Goal: Task Accomplishment & Management: Manage account settings

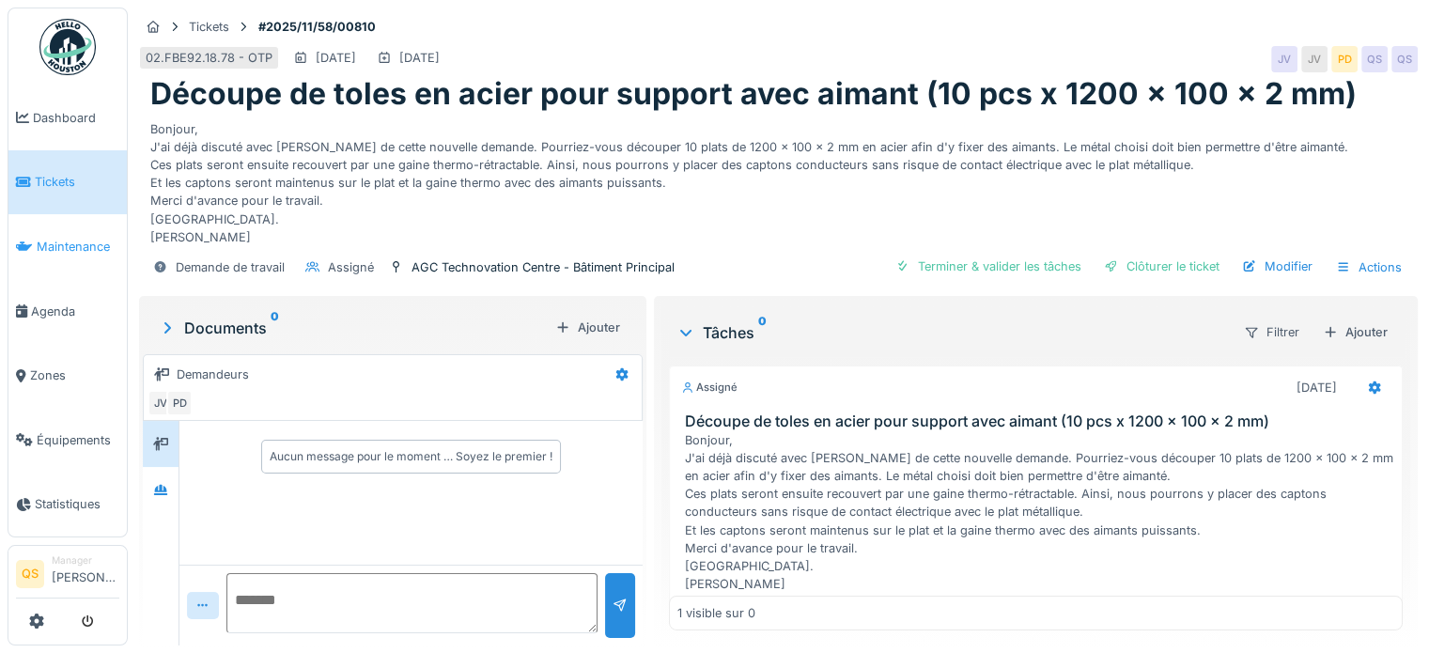
click at [39, 254] on link "Maintenance" at bounding box center [67, 246] width 118 height 65
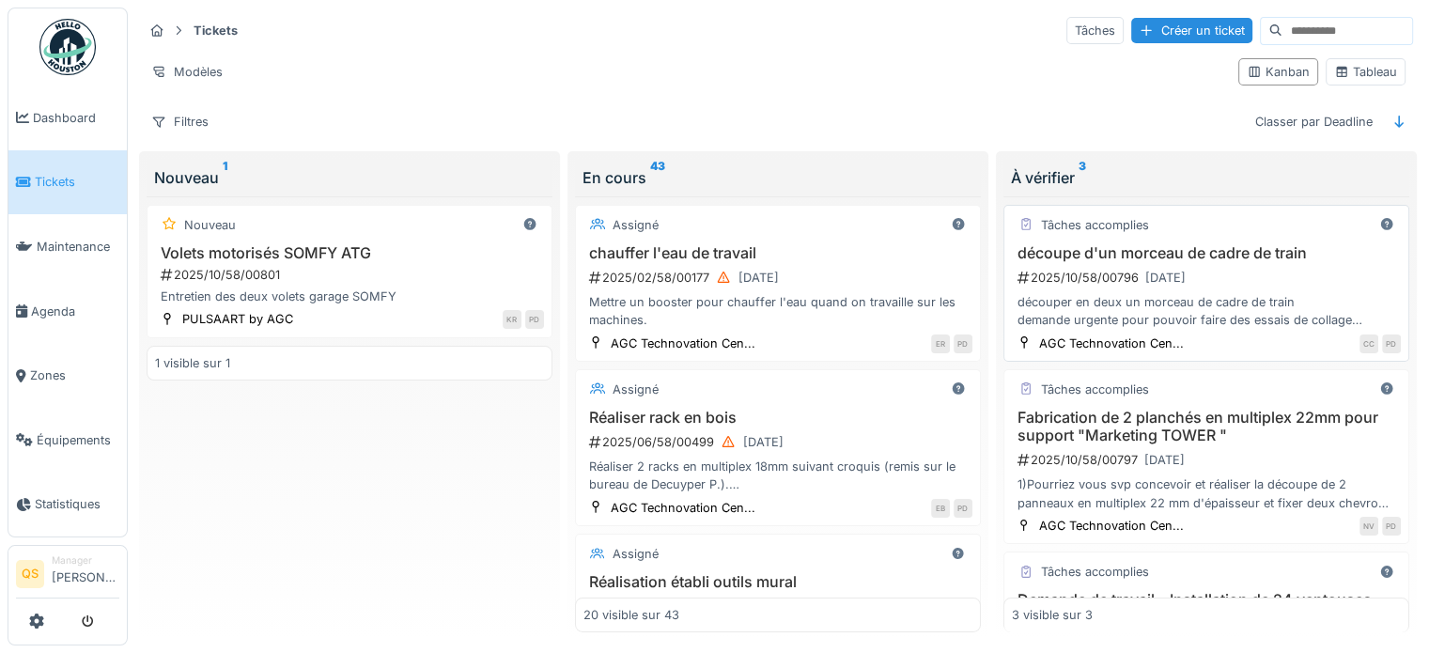
click at [1321, 284] on div "2025/10/58/00796 10/10/2025" at bounding box center [1207, 277] width 385 height 23
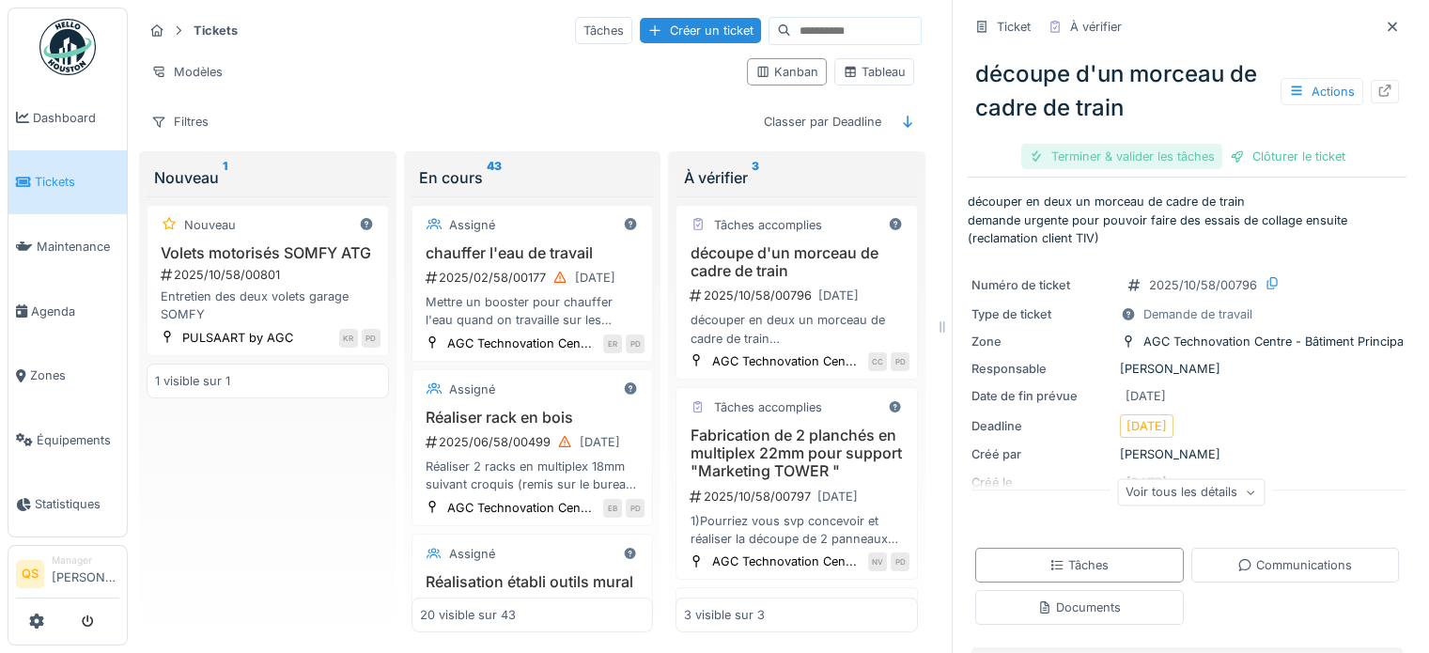
click at [1154, 153] on div "Terminer & valider les tâches" at bounding box center [1121, 156] width 201 height 25
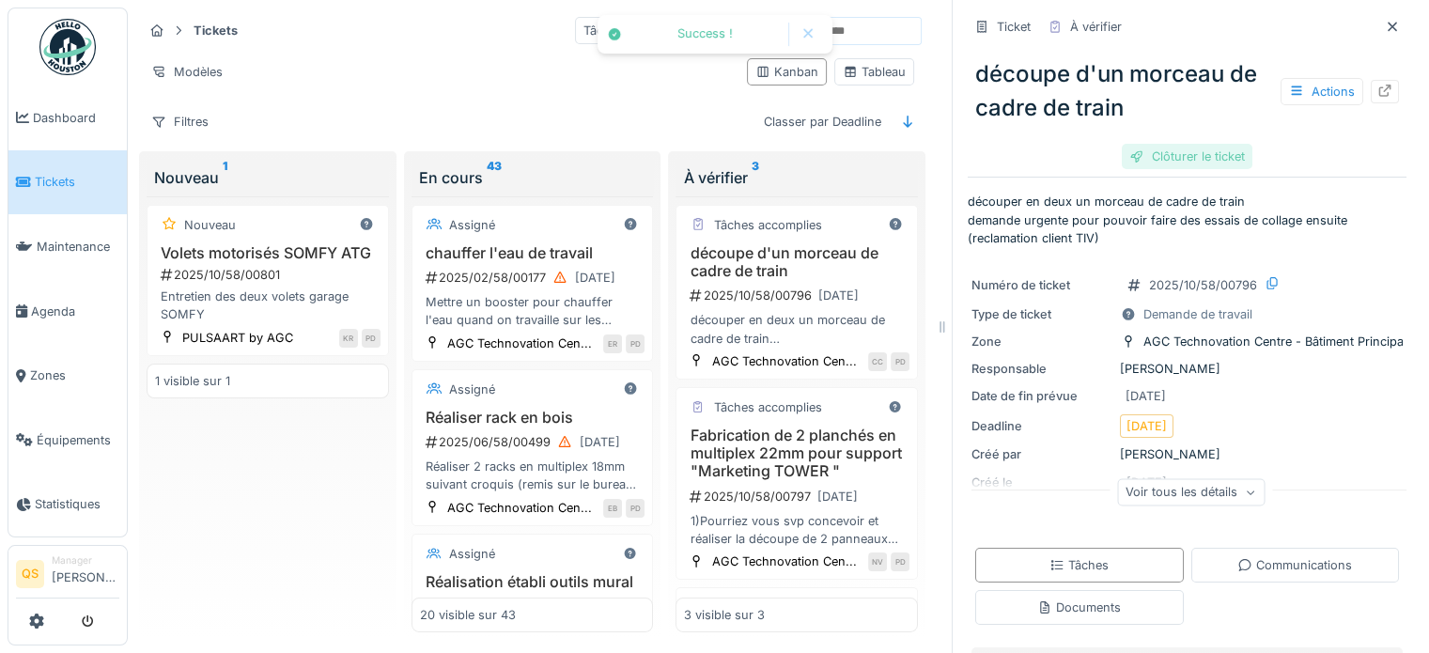
click at [1154, 155] on div "Clôturer le ticket" at bounding box center [1187, 156] width 131 height 25
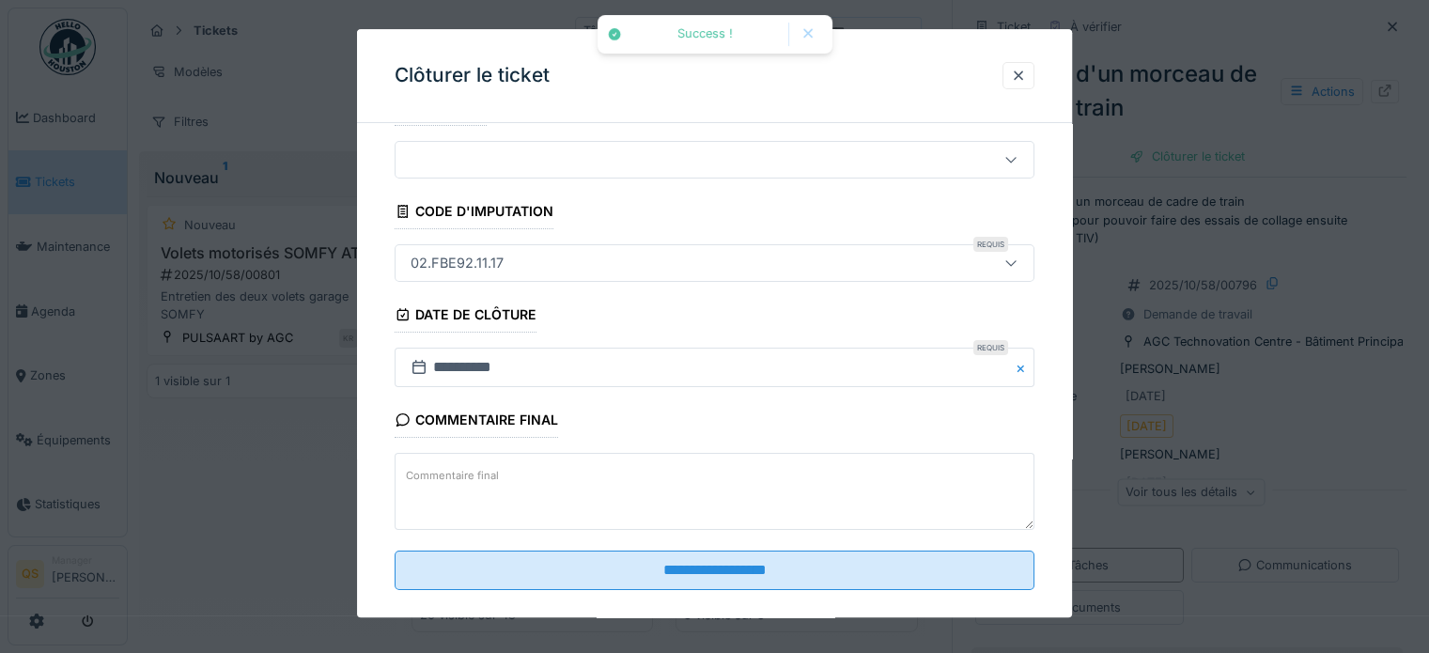
scroll to position [71, 0]
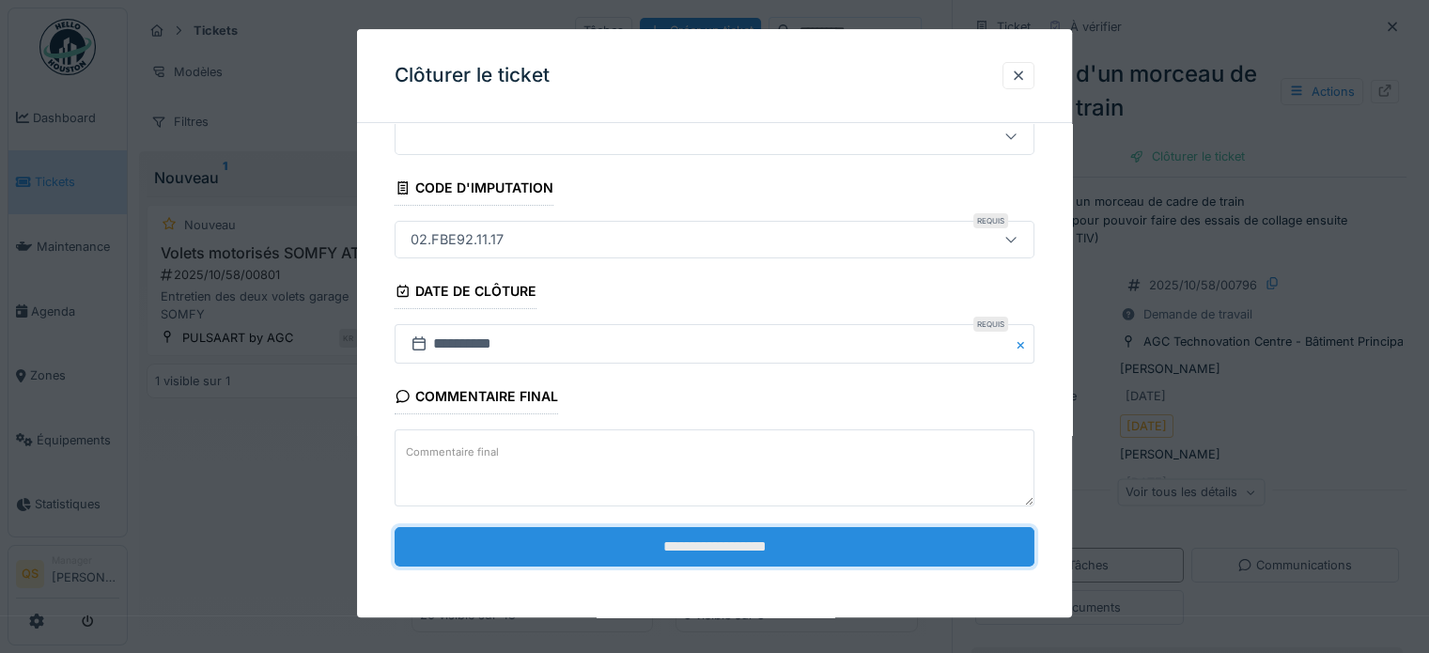
click at [782, 557] on input "**********" at bounding box center [715, 546] width 640 height 39
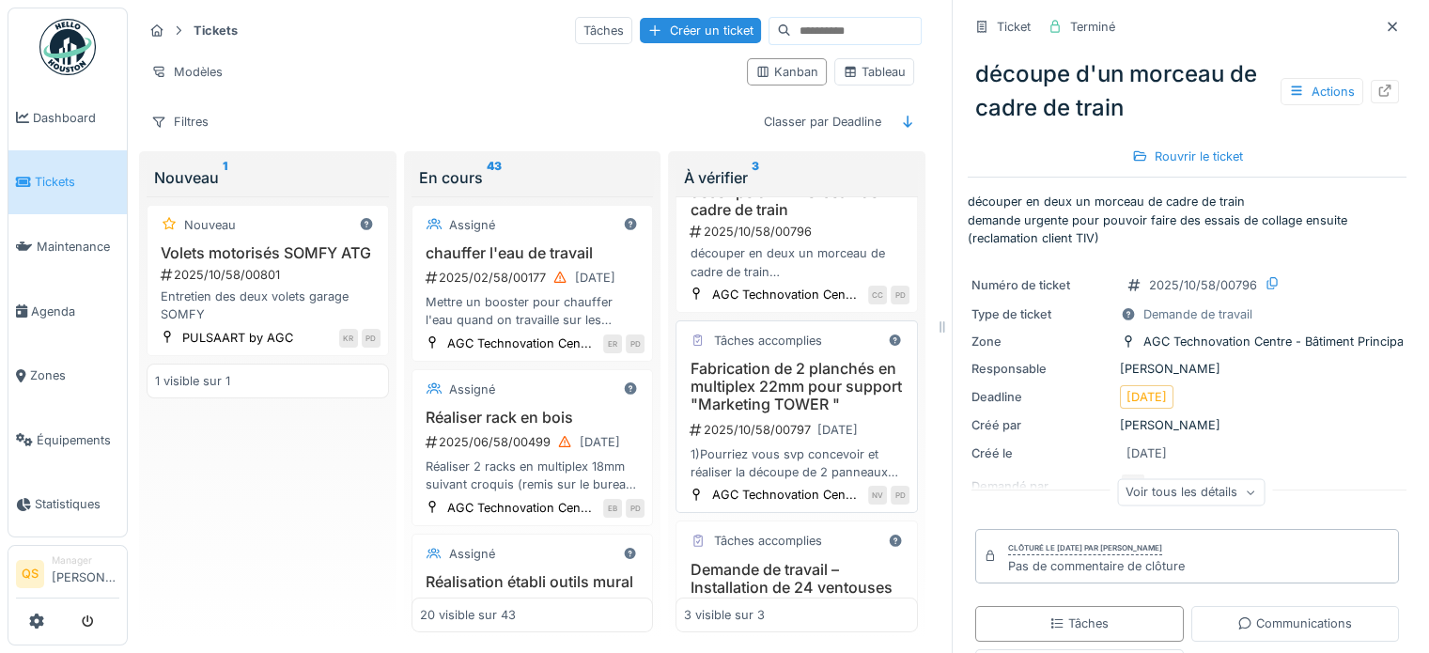
scroll to position [94, 0]
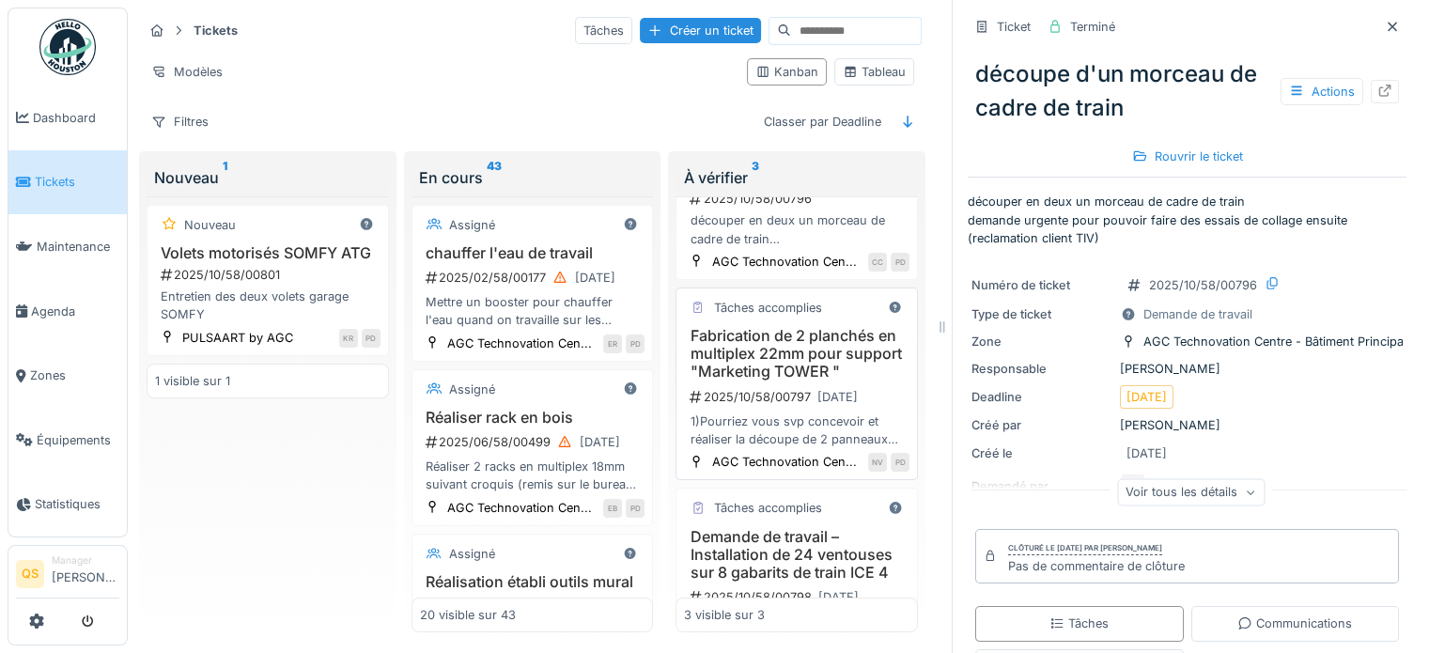
click at [775, 381] on h3 "Fabrication de 2 planchés en multiplex 22mm pour support "Marketing TOWER "" at bounding box center [796, 354] width 225 height 54
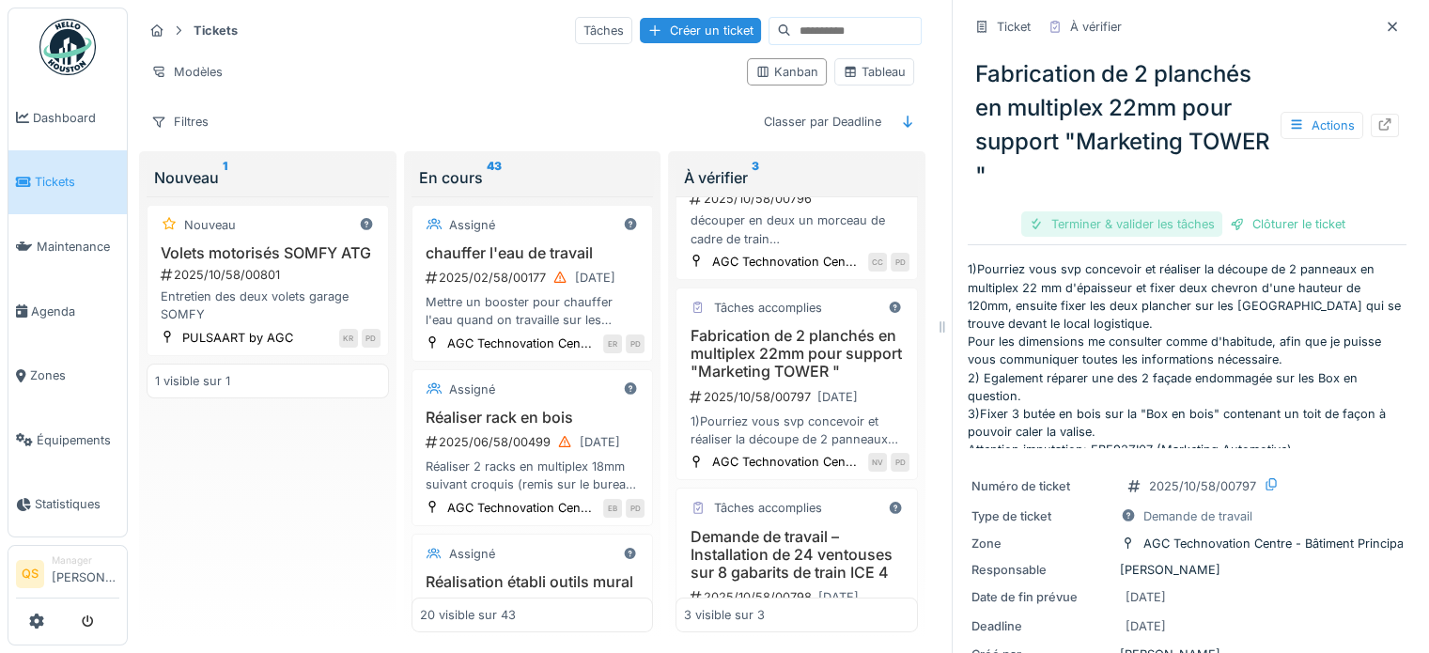
click at [1162, 225] on div "Terminer & valider les tâches" at bounding box center [1121, 223] width 201 height 25
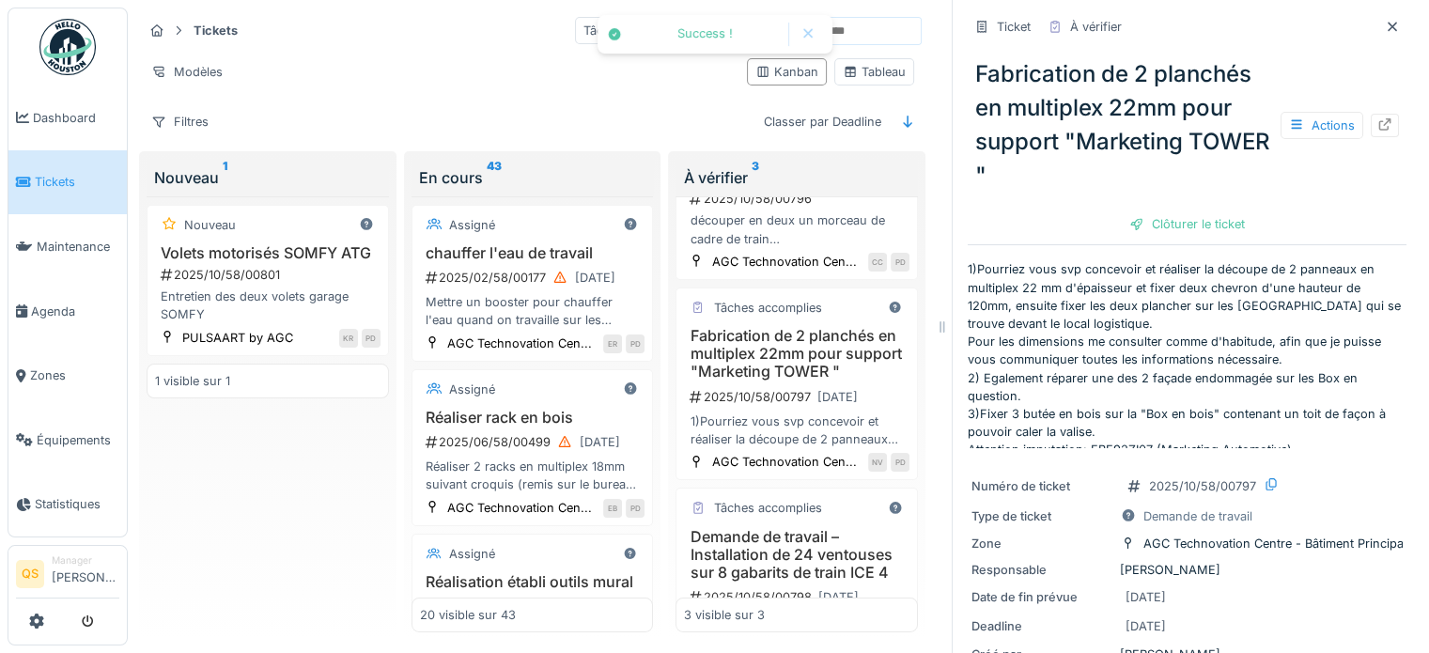
click at [1162, 225] on div "Clôturer le ticket" at bounding box center [1187, 223] width 131 height 25
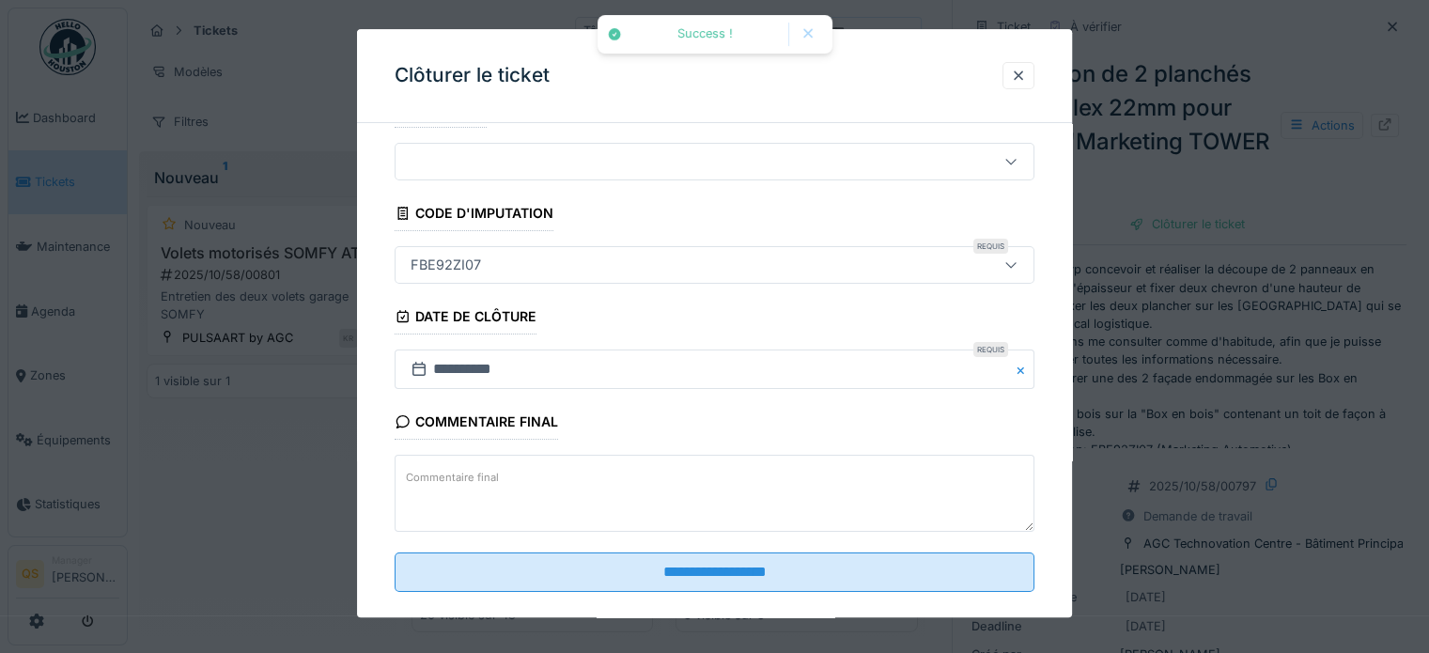
scroll to position [71, 0]
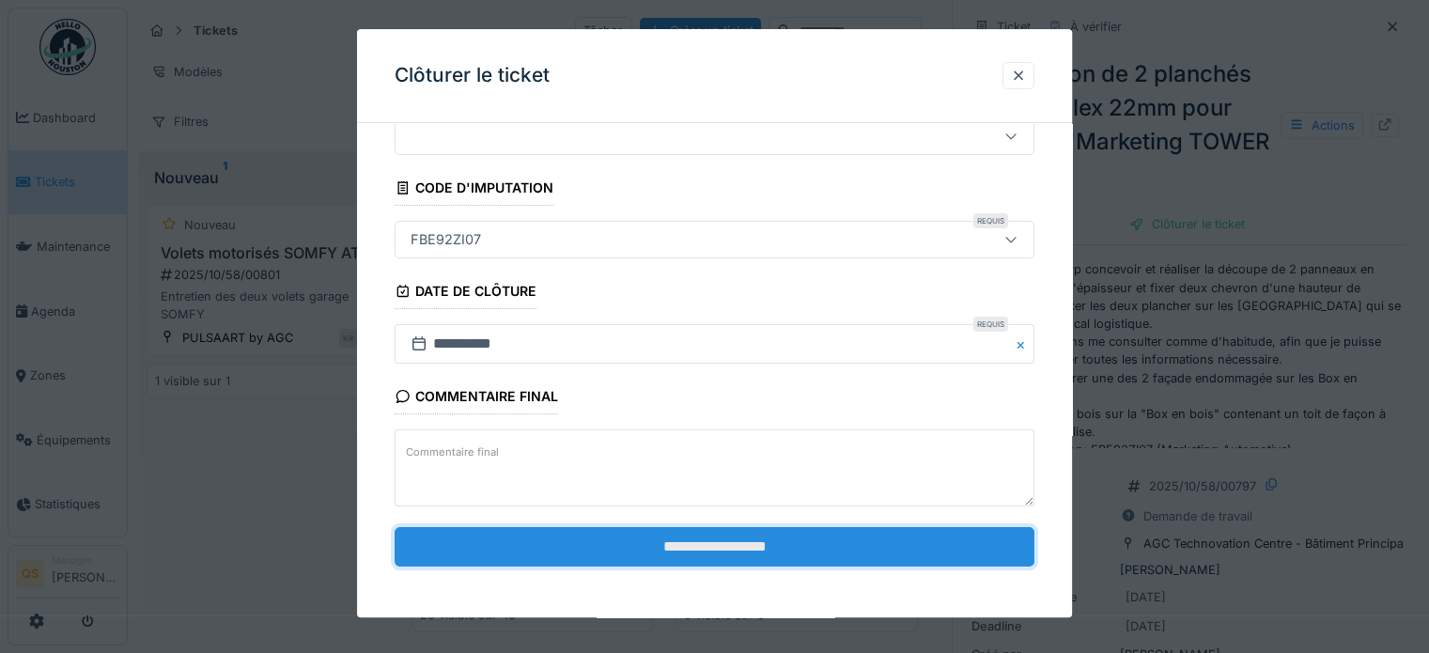
click at [706, 546] on input "**********" at bounding box center [715, 546] width 640 height 39
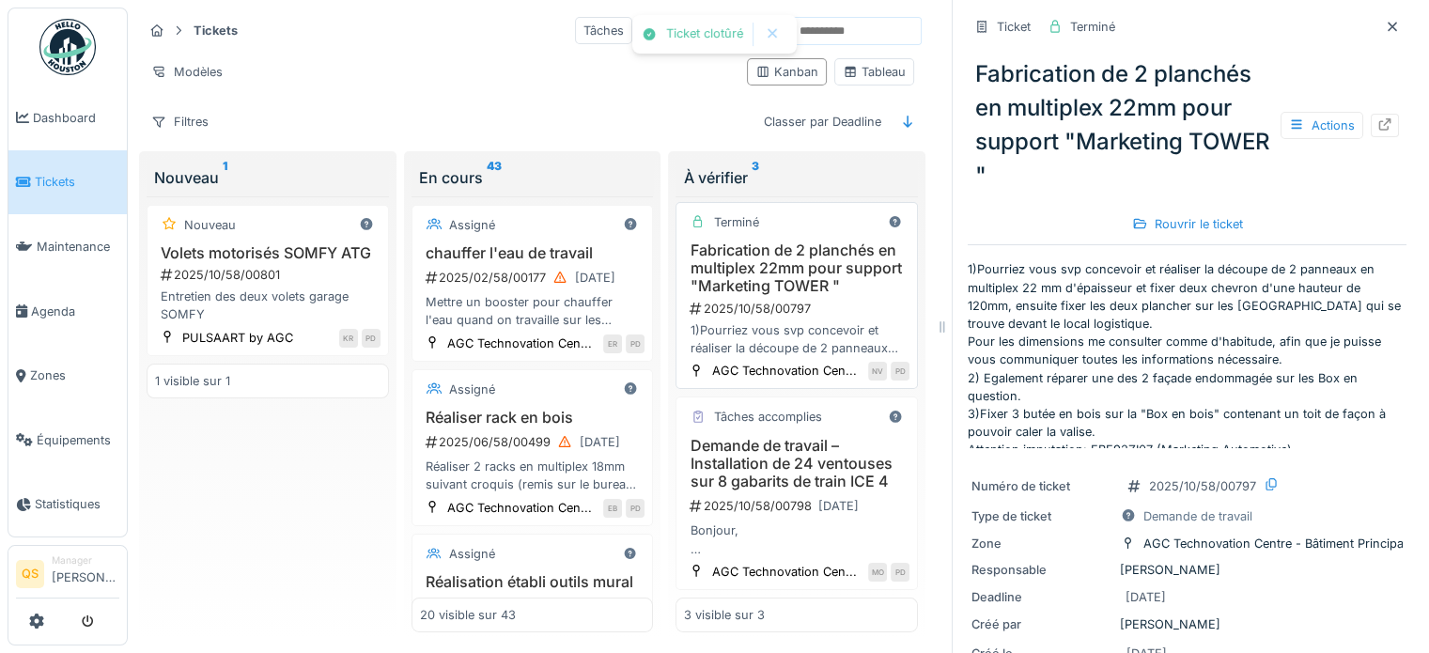
scroll to position [287, 0]
click at [848, 437] on h3 "Demande de travail – Installation de 24 ventouses sur 8 gabarits de train ICE 4" at bounding box center [796, 464] width 225 height 54
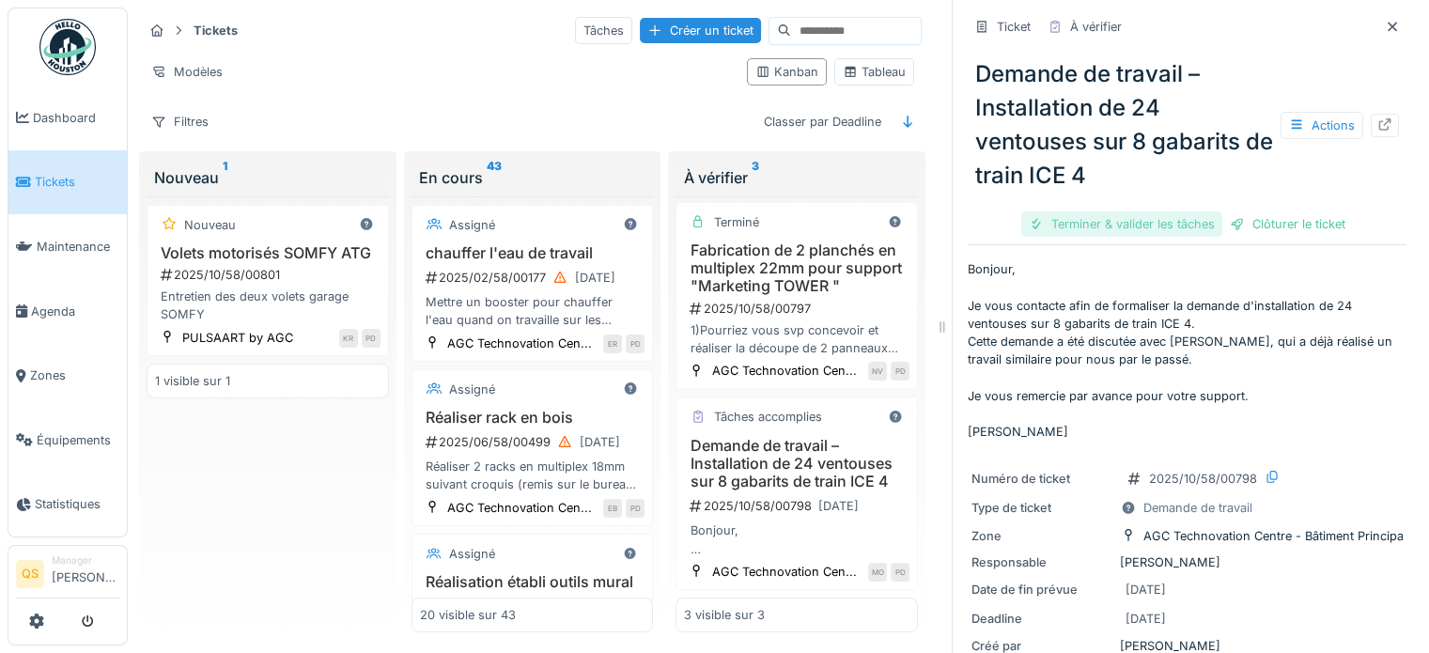
click at [1077, 221] on div "Terminer & valider les tâches" at bounding box center [1121, 223] width 201 height 25
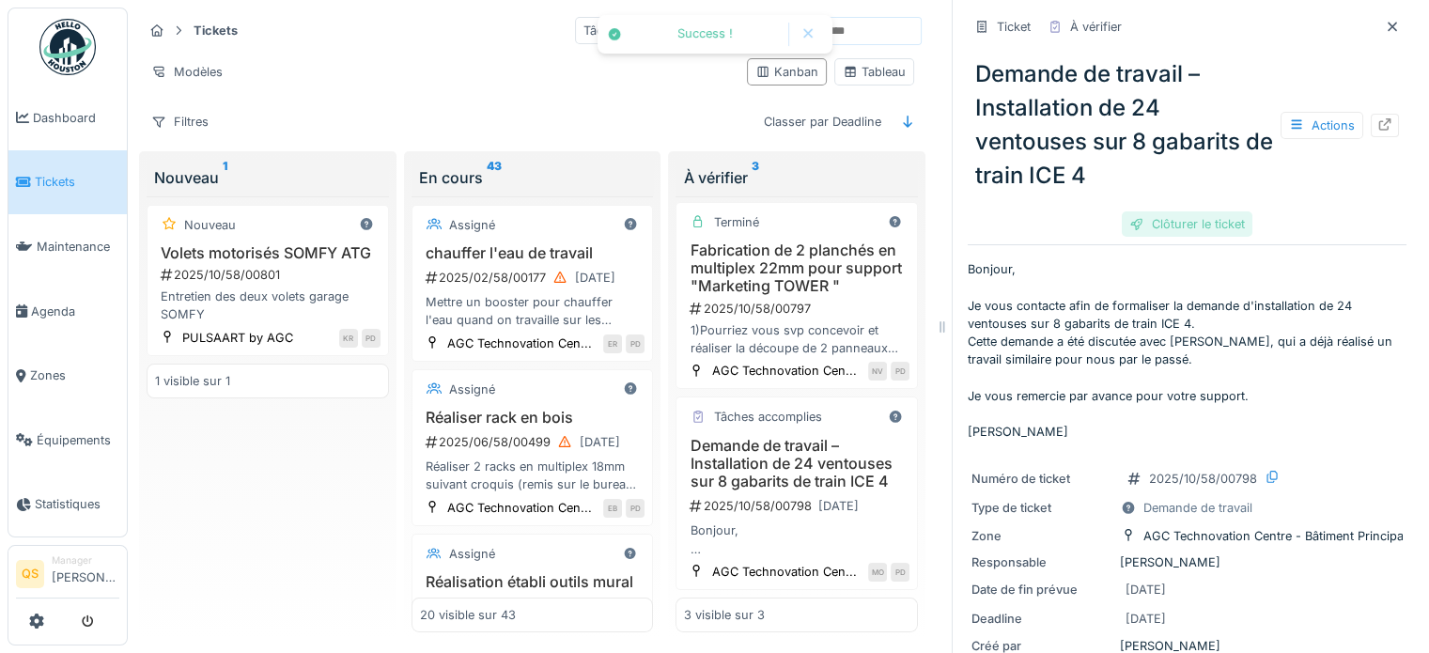
click at [1158, 215] on div "Clôturer le ticket" at bounding box center [1187, 223] width 131 height 25
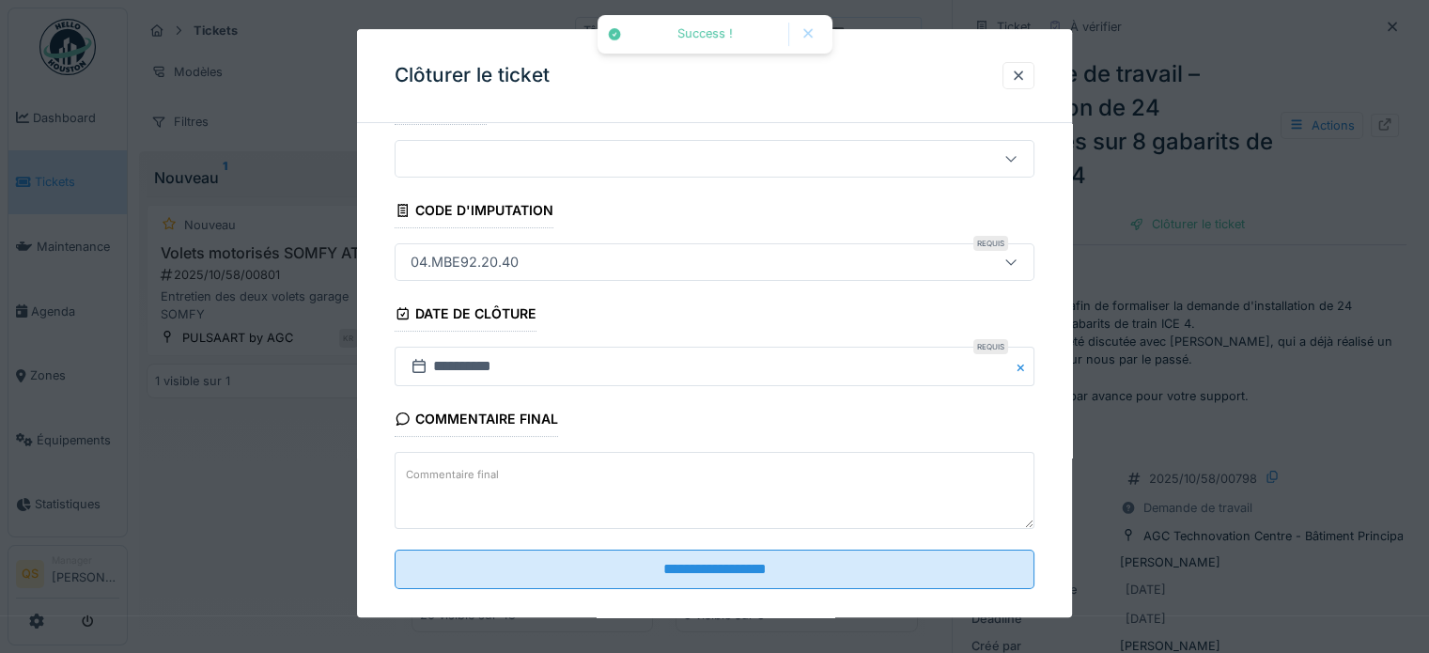
scroll to position [71, 0]
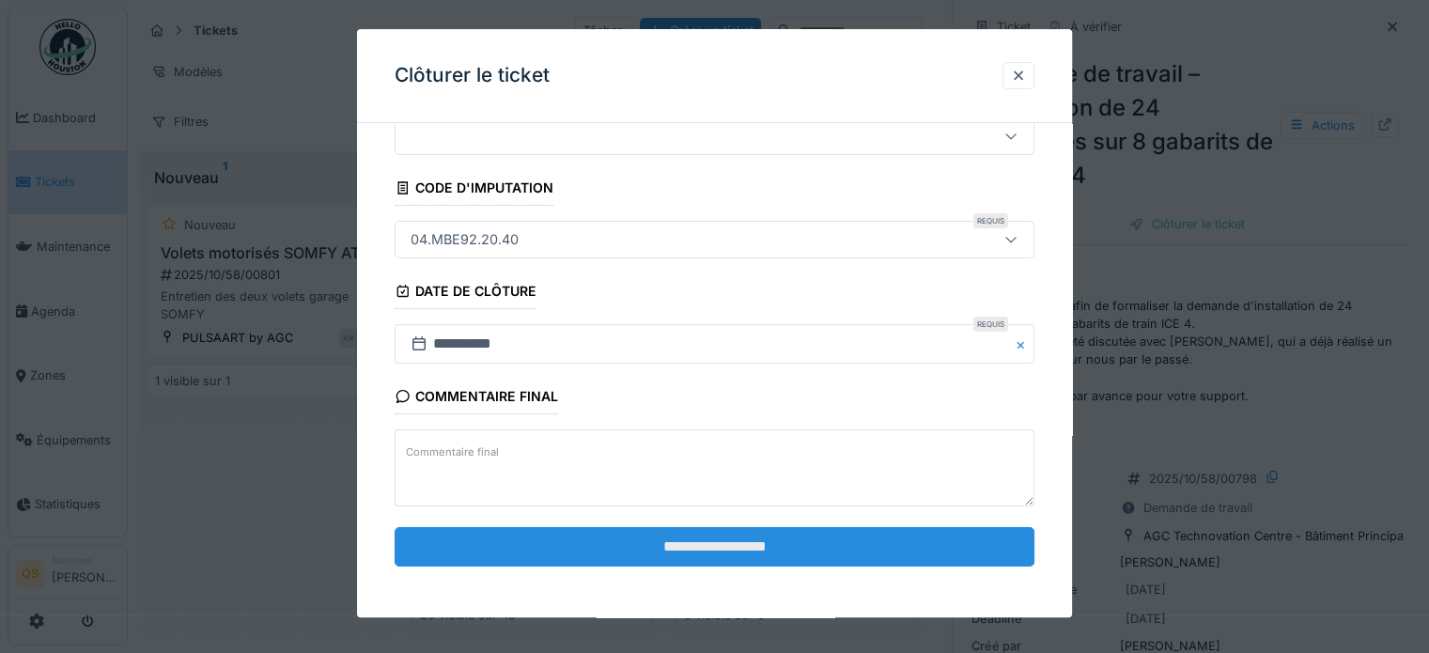
click at [748, 547] on input "**********" at bounding box center [715, 546] width 640 height 39
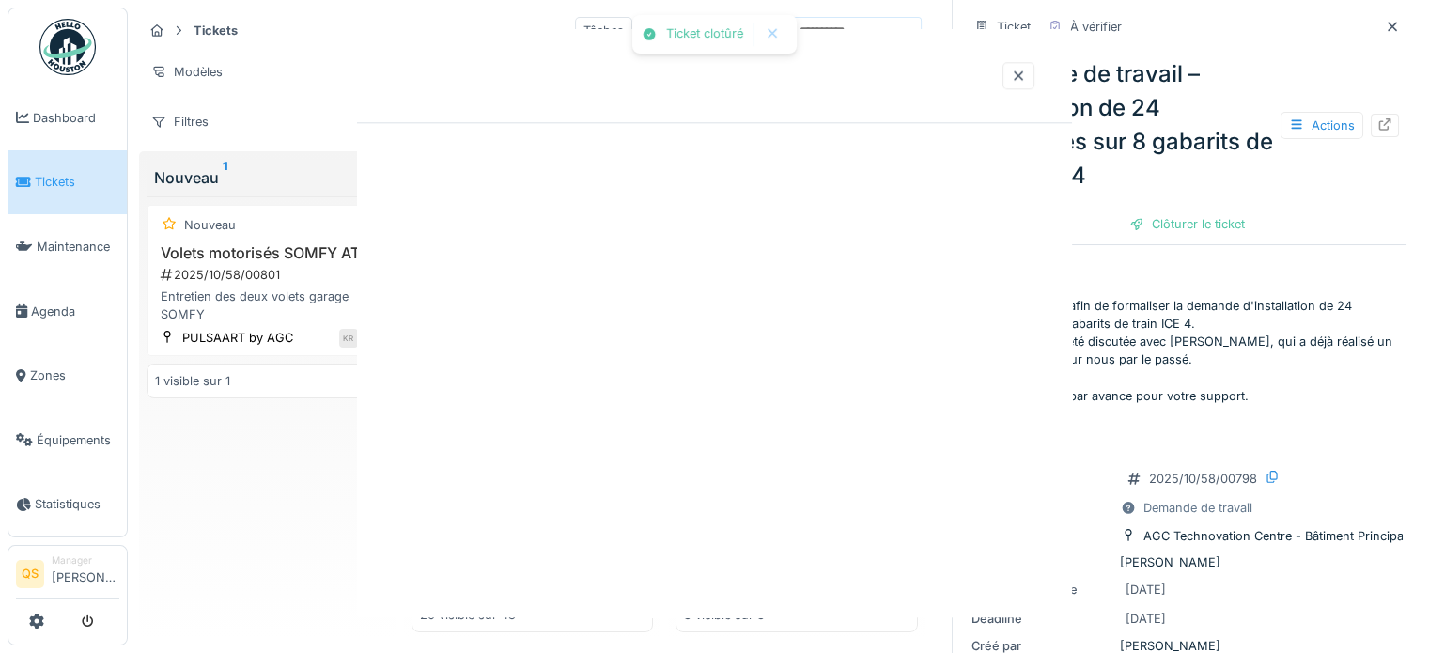
scroll to position [282, 0]
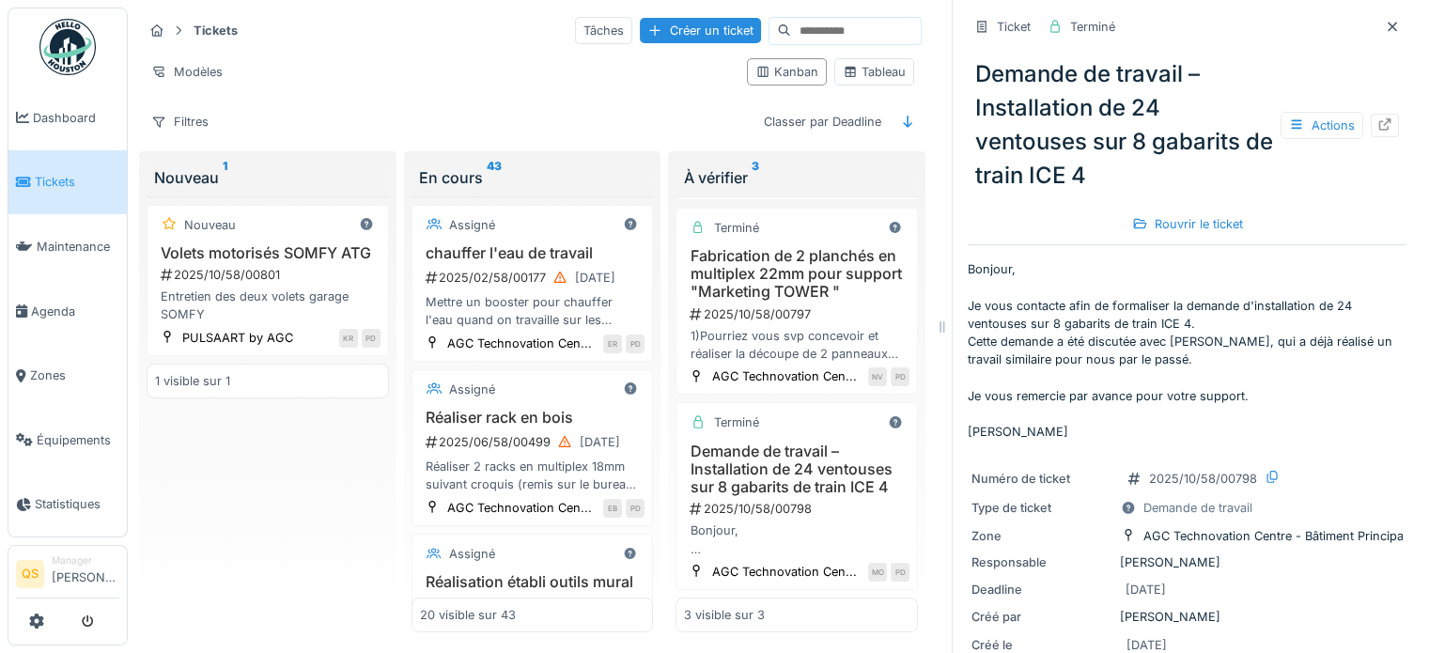
click at [70, 176] on span "Tickets" at bounding box center [77, 182] width 85 height 18
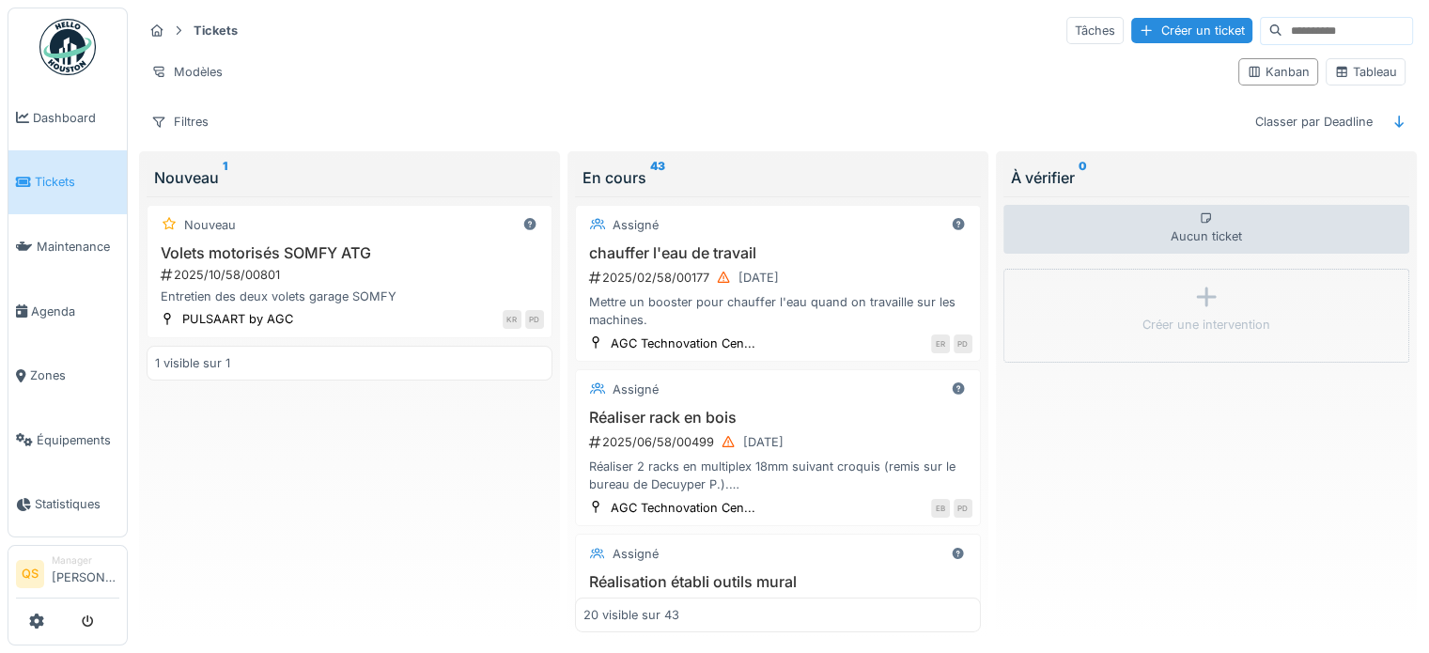
click at [64, 180] on span "Tickets" at bounding box center [77, 182] width 85 height 18
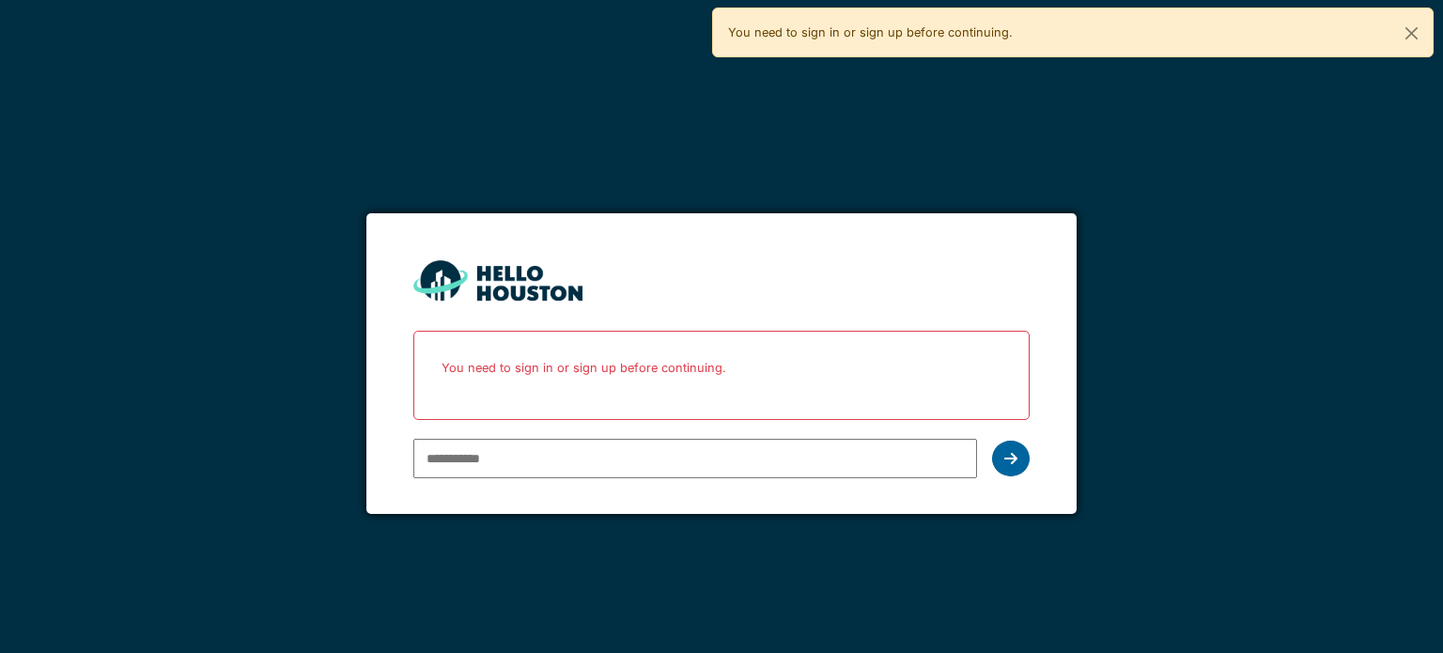
type input "**********"
click at [1012, 442] on div at bounding box center [1011, 459] width 38 height 36
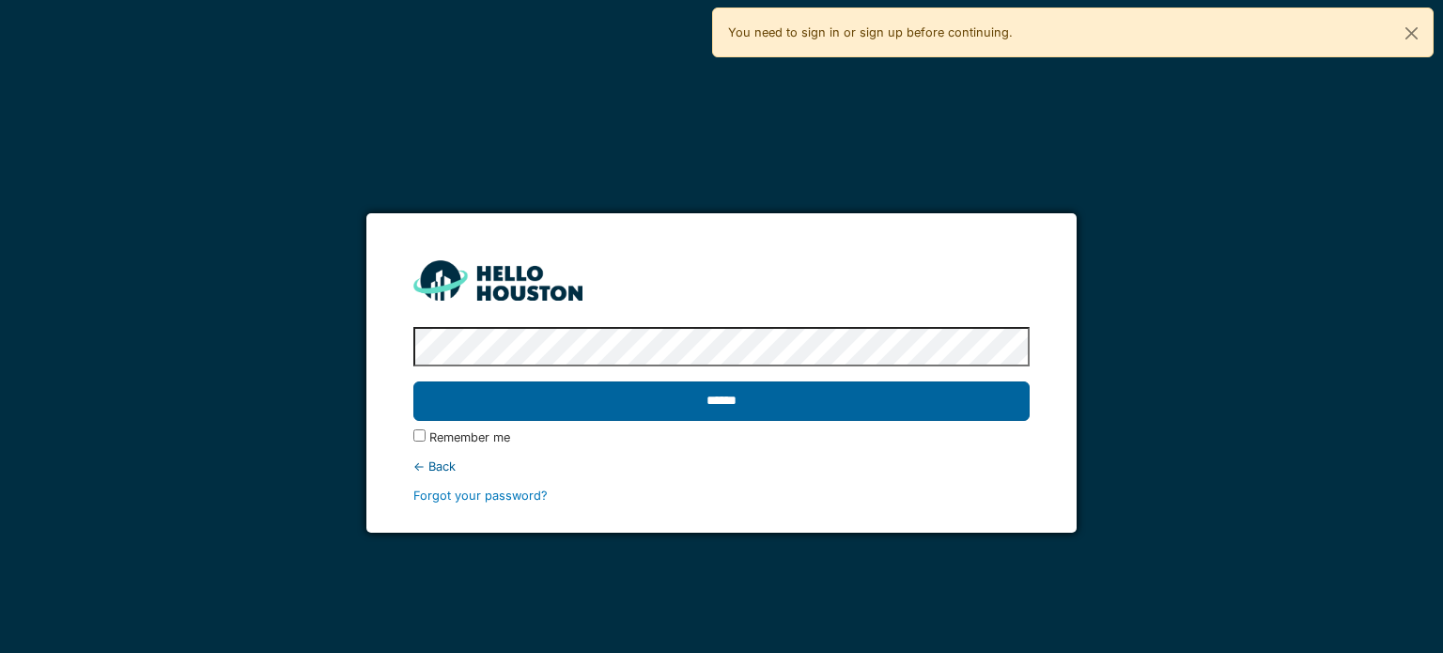
click at [783, 403] on input "******" at bounding box center [720, 400] width 615 height 39
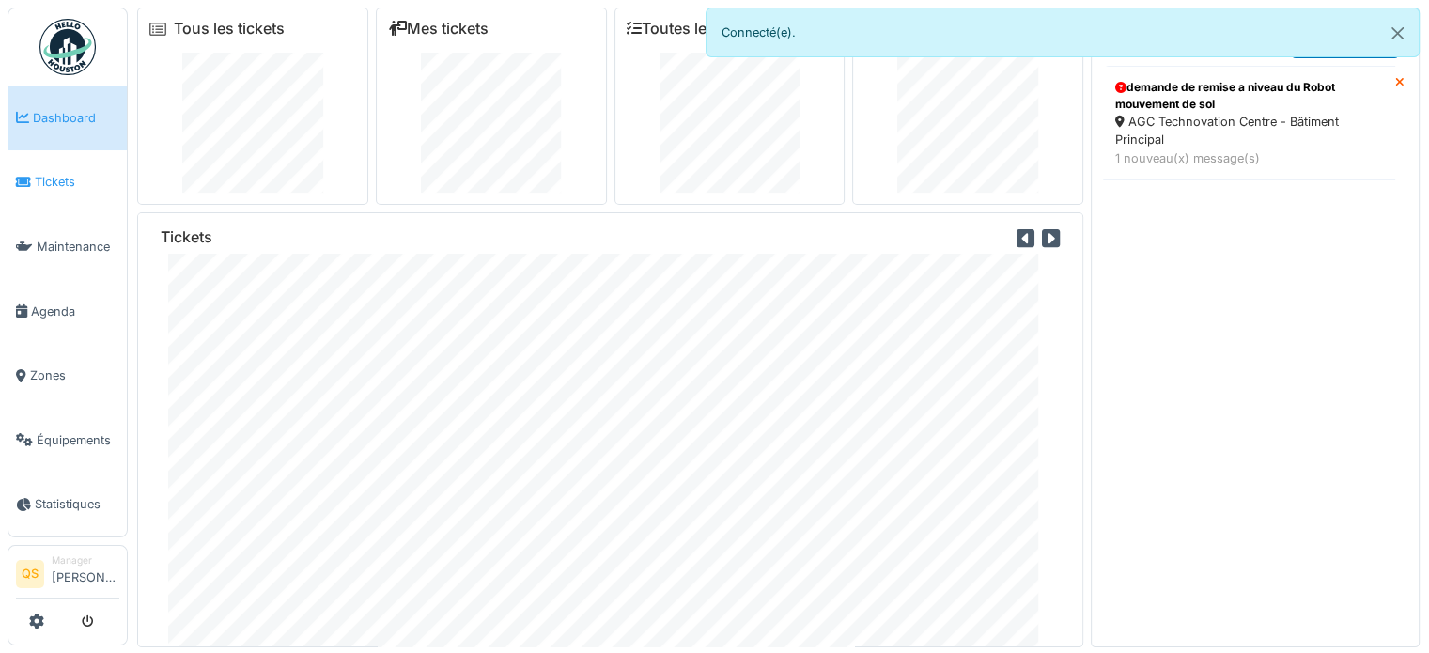
click at [85, 158] on link "Tickets" at bounding box center [67, 182] width 118 height 65
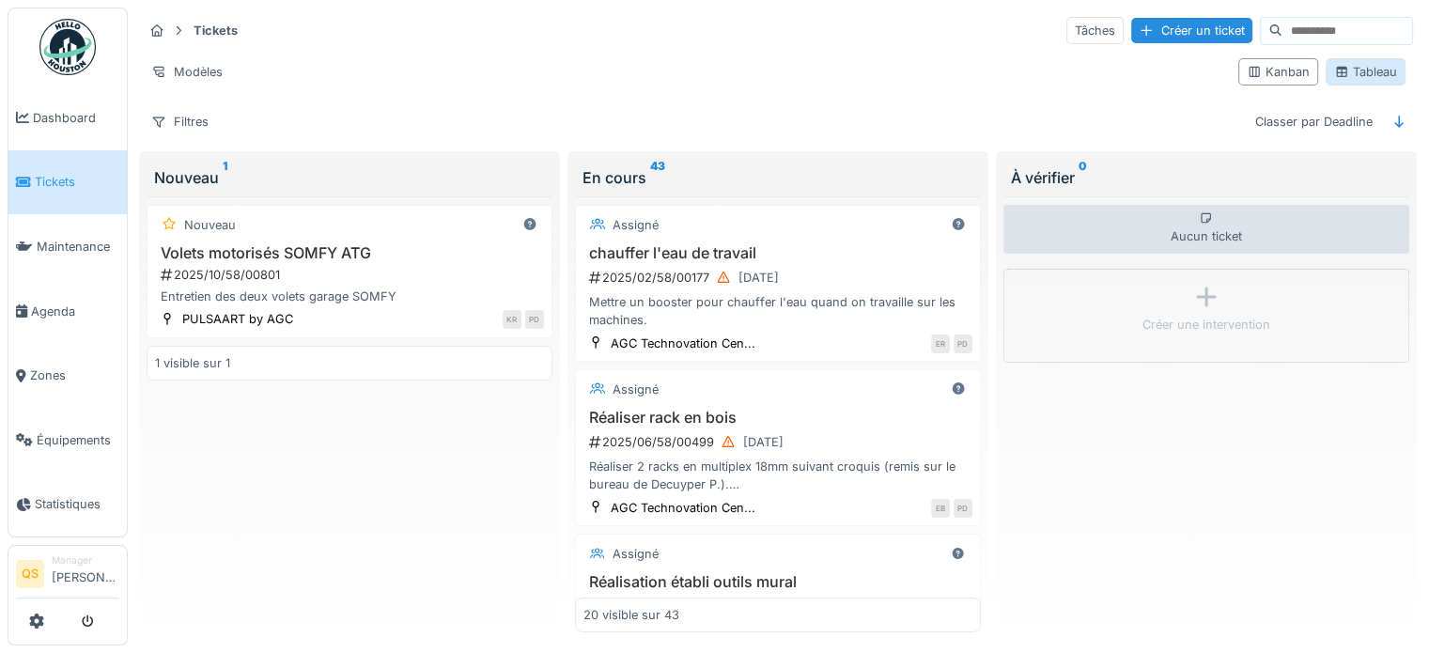
click at [1356, 67] on div "Tableau" at bounding box center [1365, 72] width 63 height 18
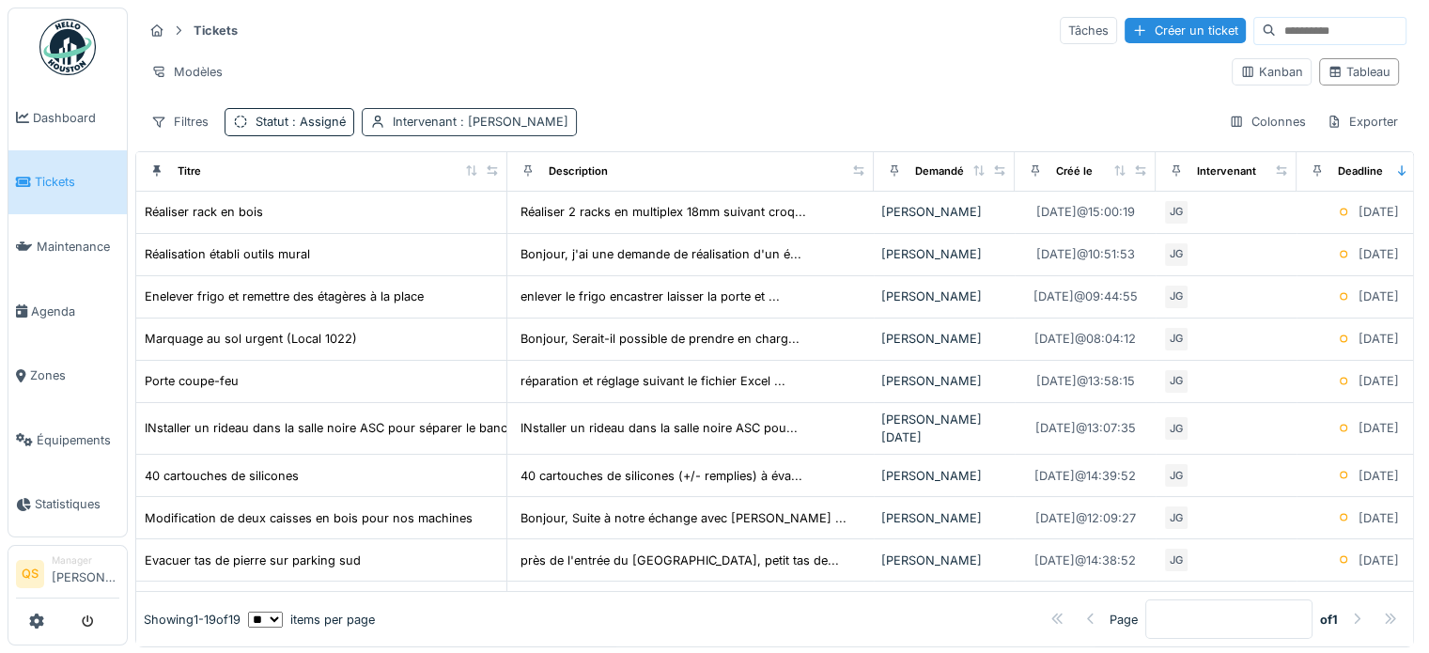
click at [442, 119] on div "Intervenant : Jean-marc Gérardy" at bounding box center [481, 122] width 176 height 18
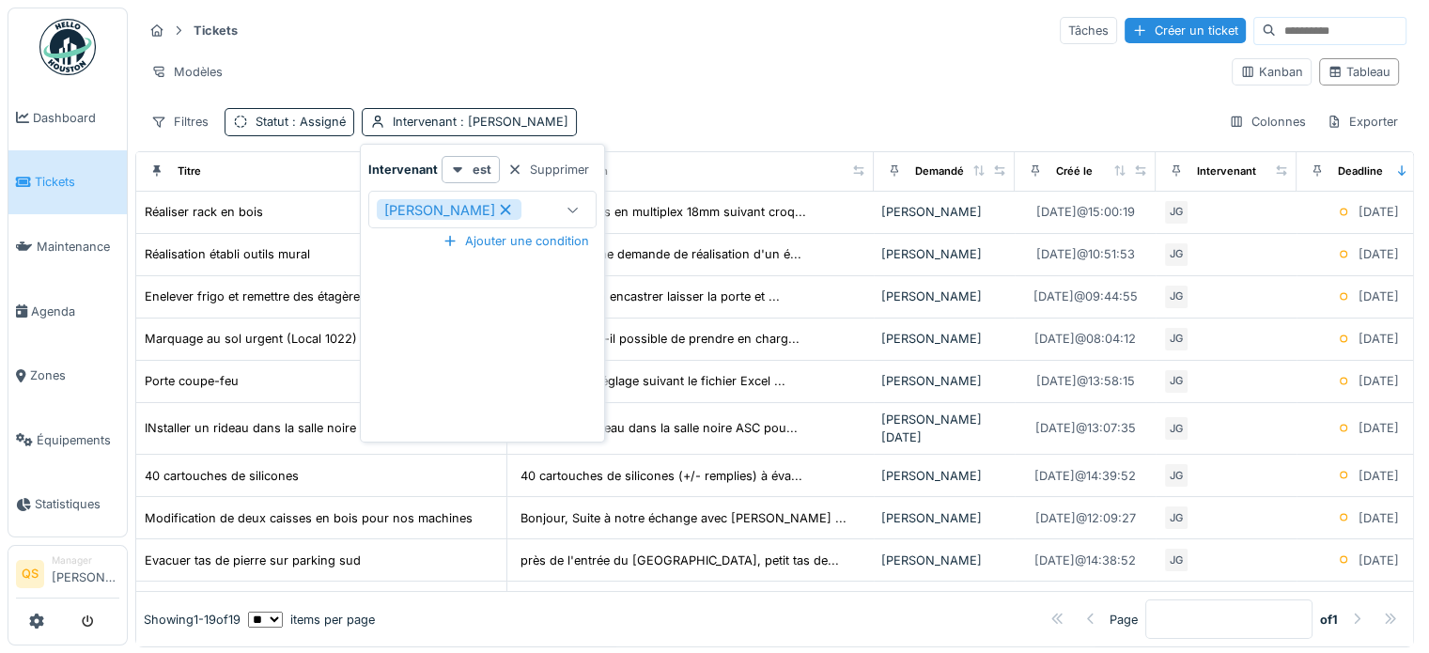
click at [514, 208] on icon at bounding box center [505, 209] width 17 height 13
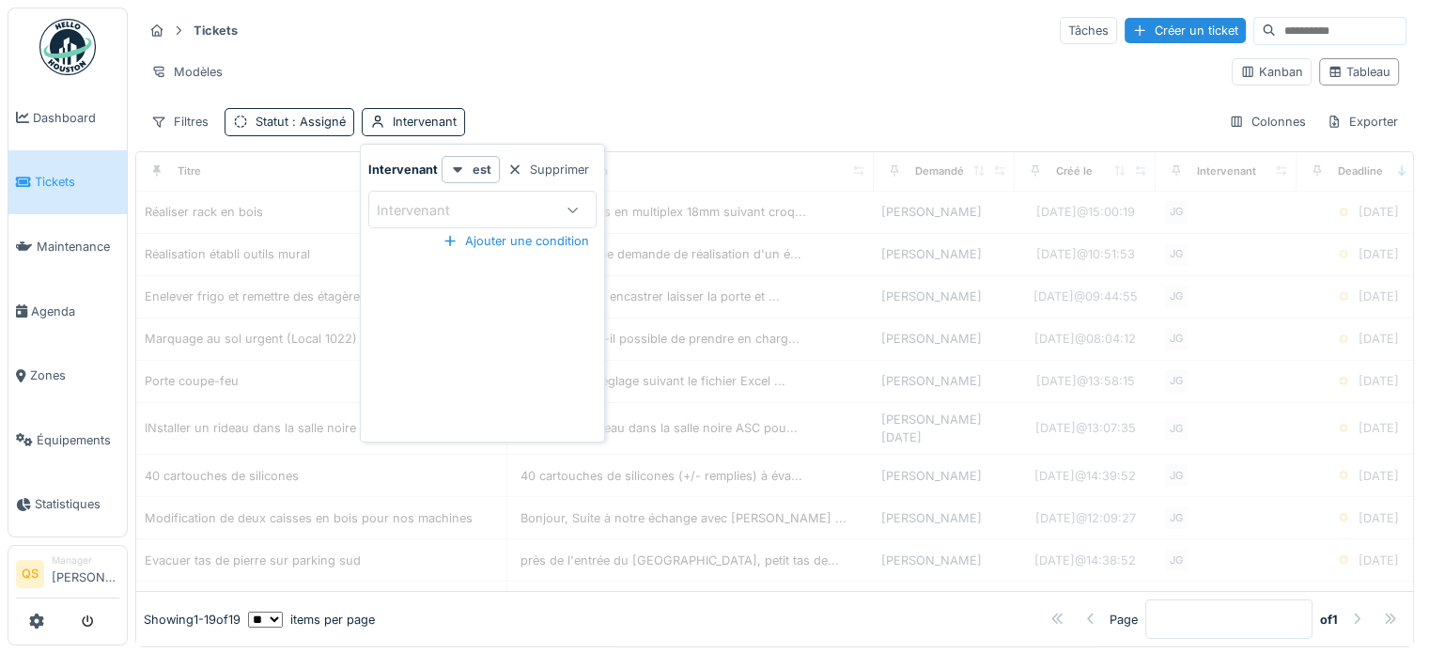
click at [463, 211] on div "Intervenant" at bounding box center [427, 210] width 100 height 21
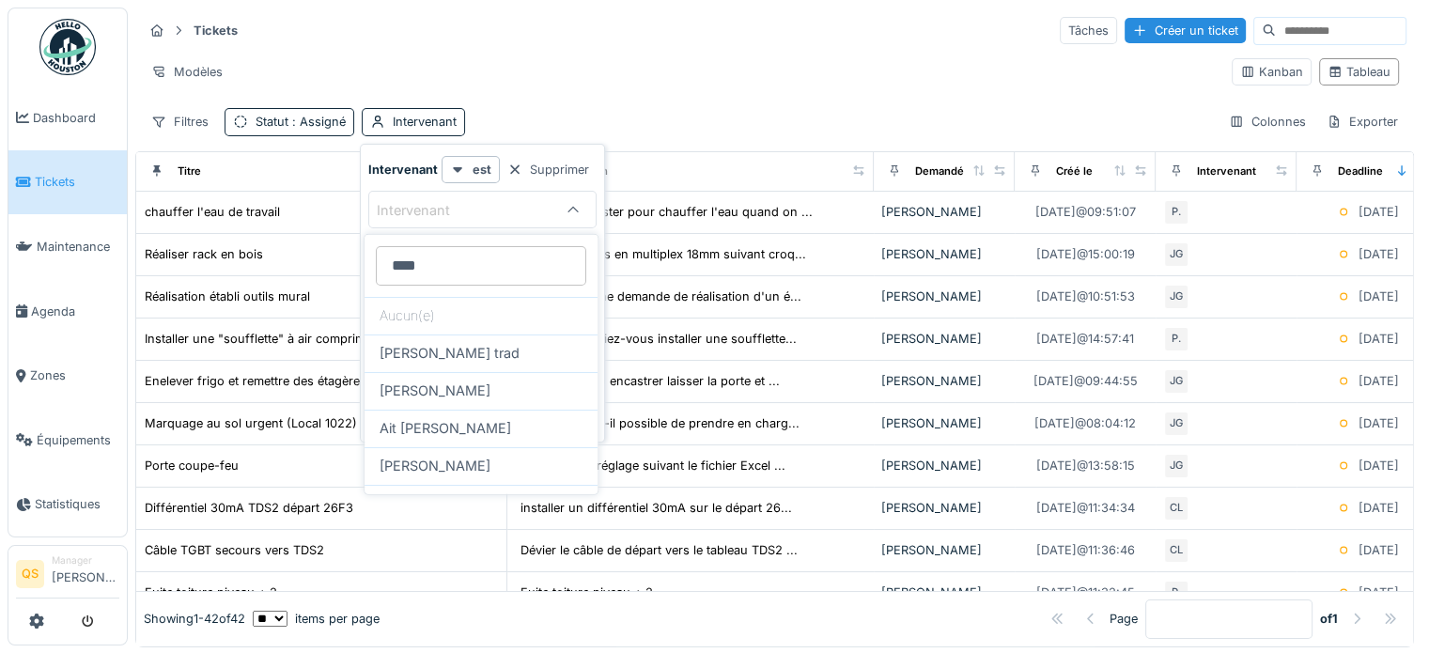
click at [460, 266] on input "****" at bounding box center [481, 265] width 210 height 39
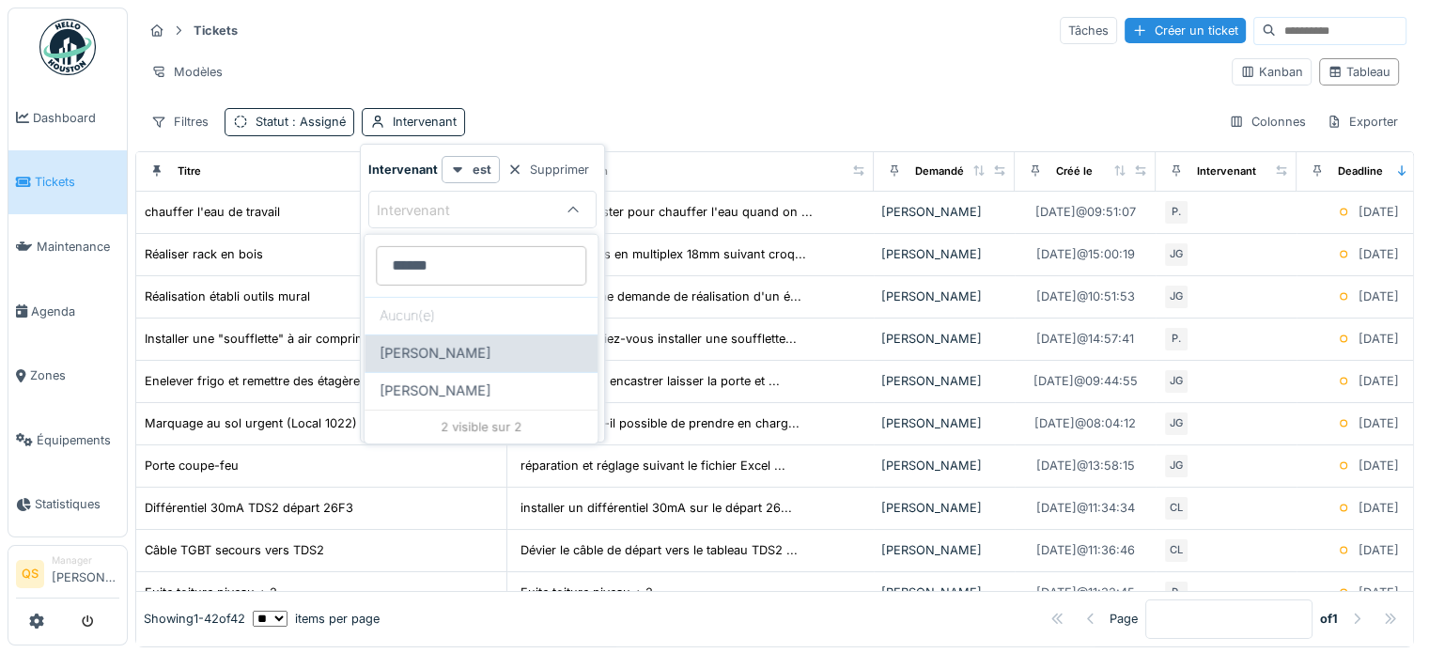
type input "******"
click at [478, 360] on span "Christophe Lorent" at bounding box center [435, 353] width 111 height 21
type input "****"
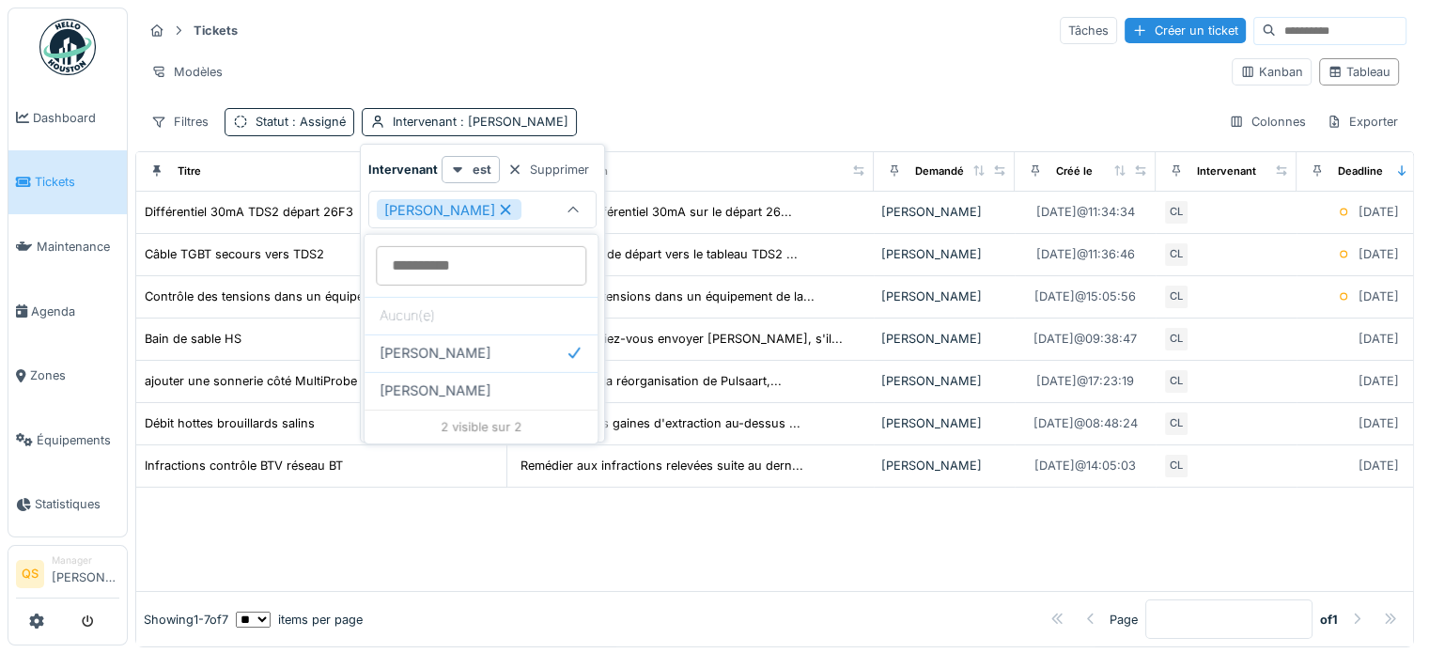
click at [436, 548] on div at bounding box center [774, 539] width 1277 height 103
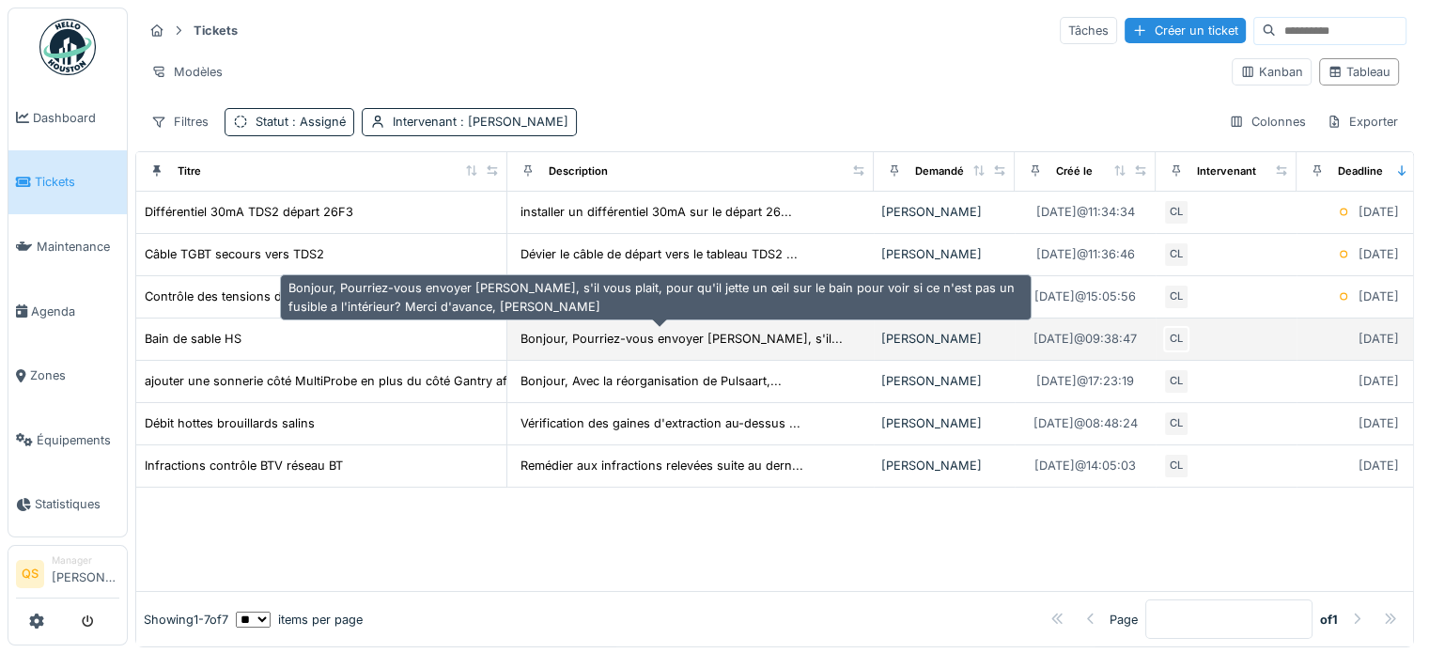
click at [713, 341] on div "Bonjour, Pourriez-vous envoyer Christophe, s'il..." at bounding box center [681, 339] width 322 height 18
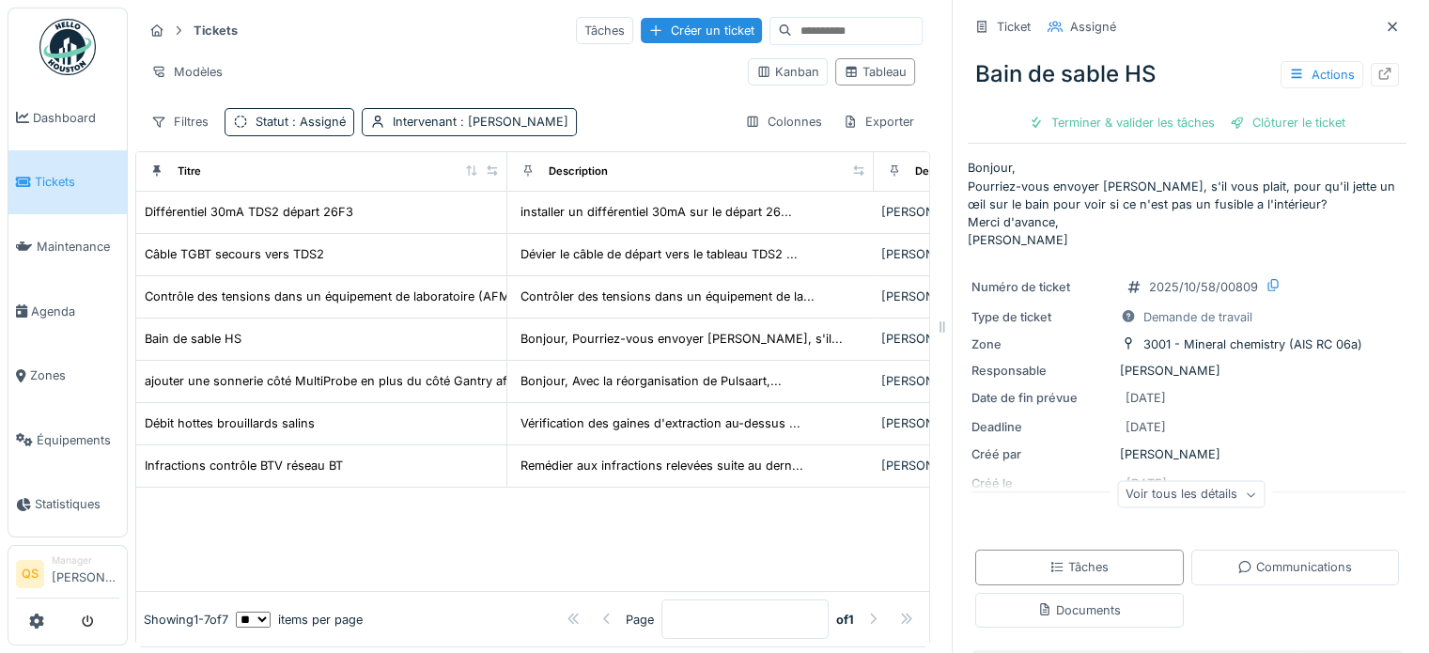
click at [1165, 495] on div "Voir tous les détails" at bounding box center [1190, 494] width 147 height 27
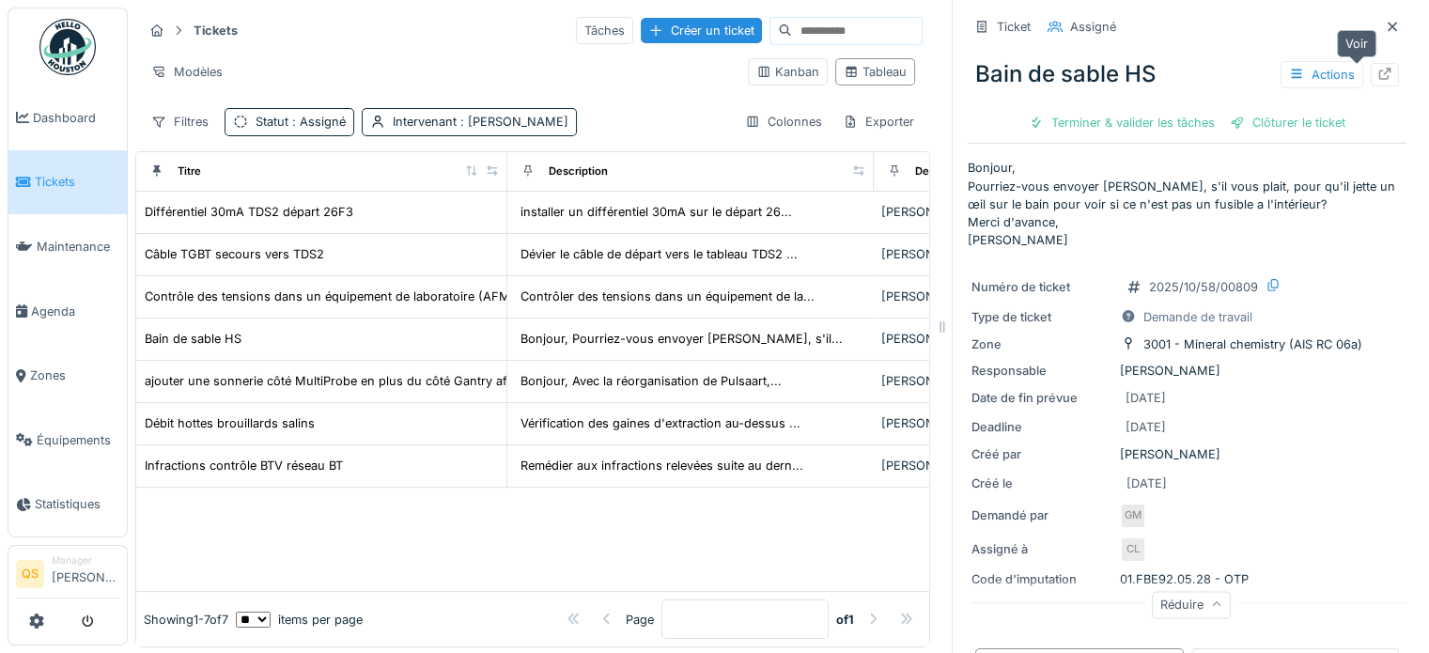
click at [1371, 71] on div at bounding box center [1385, 74] width 28 height 23
click at [45, 179] on span "Tickets" at bounding box center [77, 182] width 85 height 18
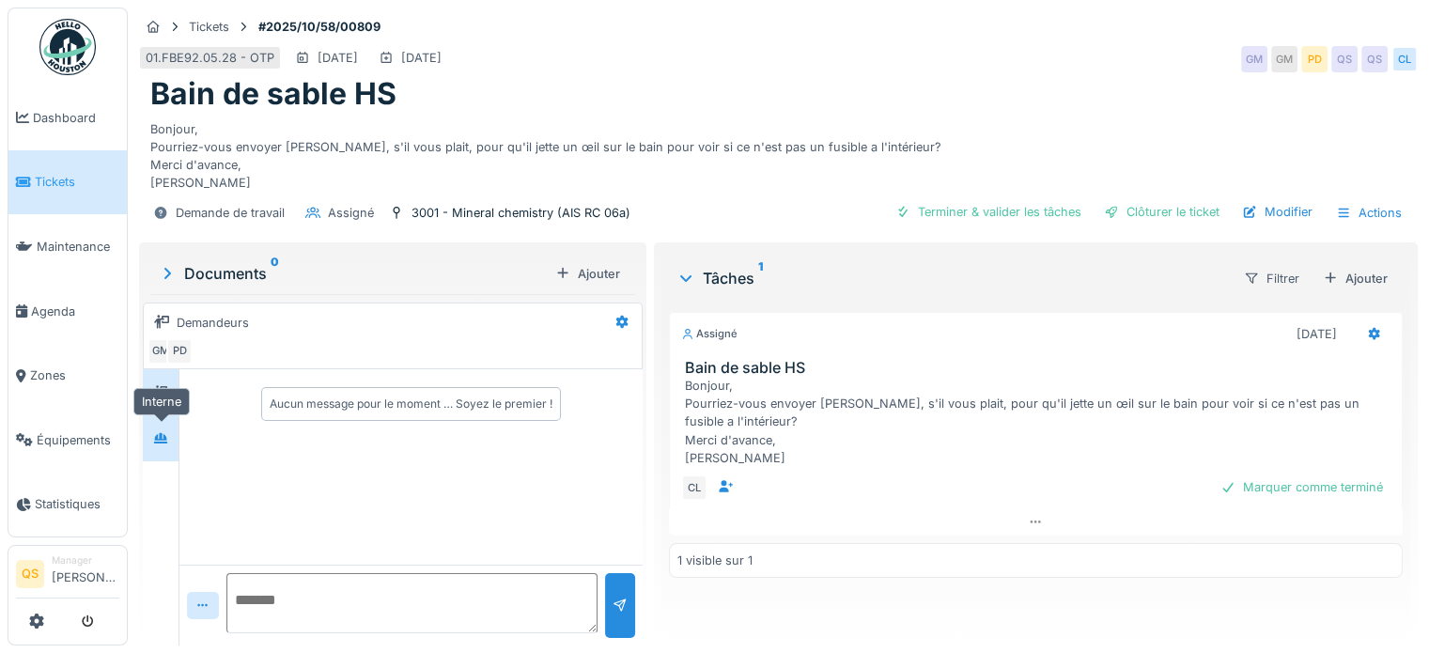
click at [158, 435] on icon at bounding box center [160, 438] width 13 height 10
click at [273, 604] on textarea at bounding box center [411, 603] width 371 height 60
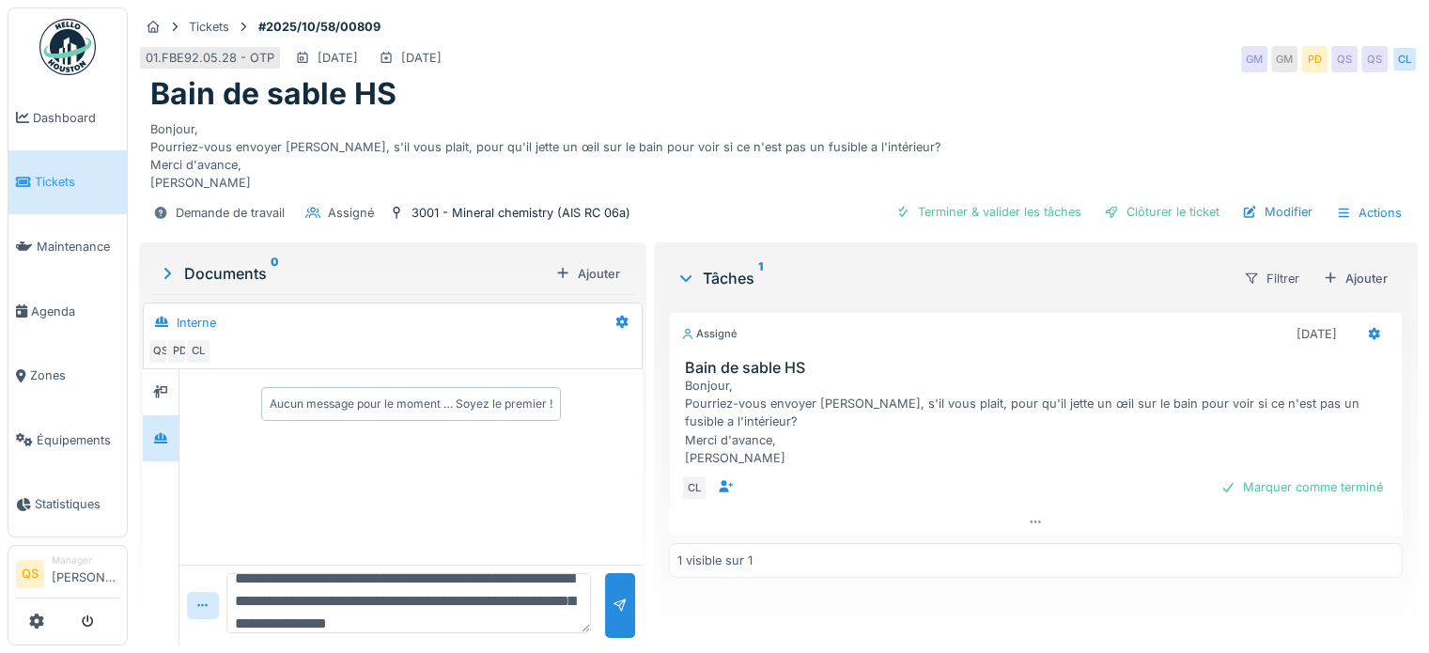
scroll to position [44, 0]
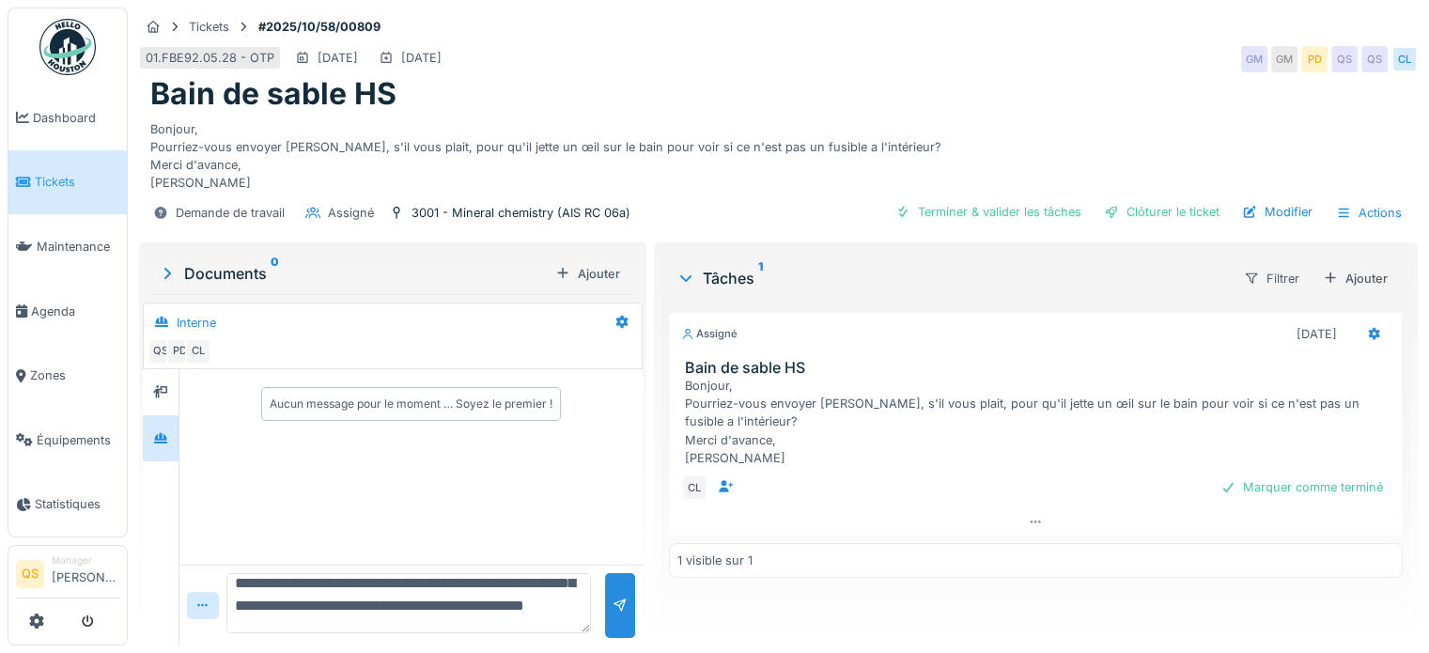
type textarea "**********"
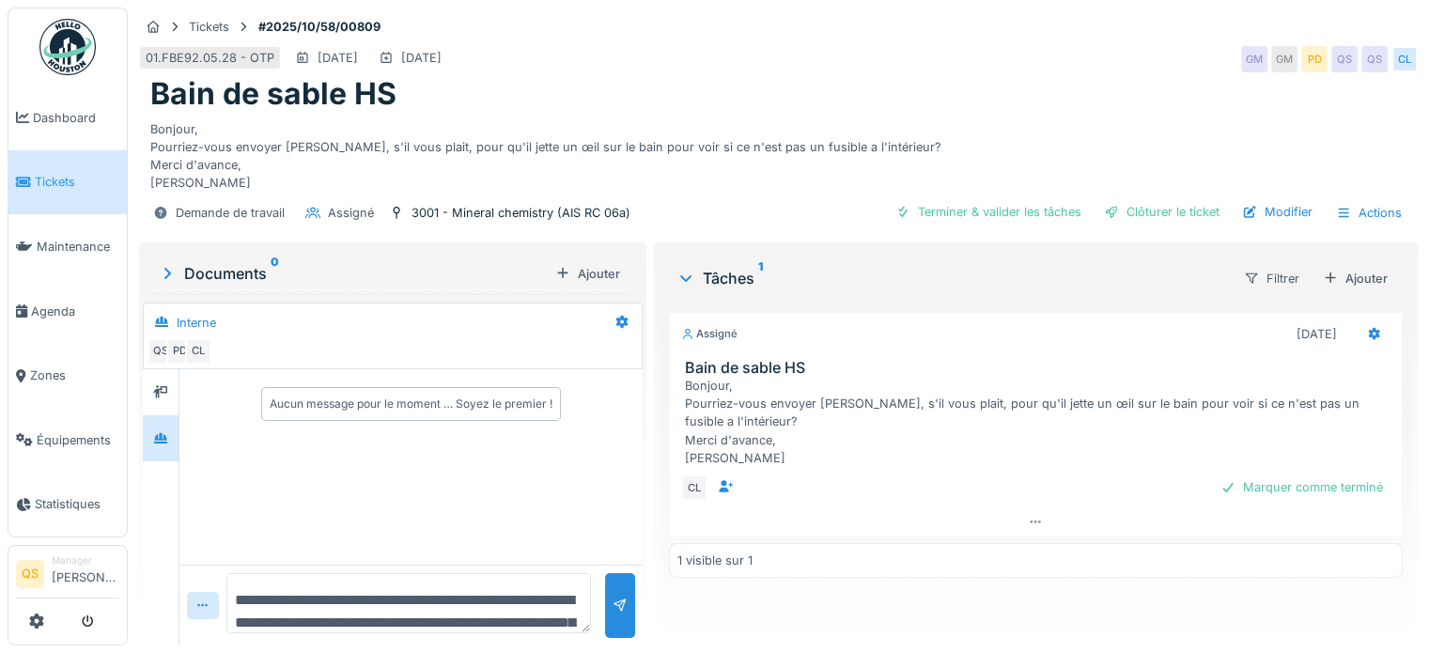
scroll to position [0, 0]
click at [616, 610] on div at bounding box center [619, 606] width 15 height 18
click at [376, 442] on div "Aucun message pour le moment … Soyez le premier !" at bounding box center [410, 466] width 463 height 195
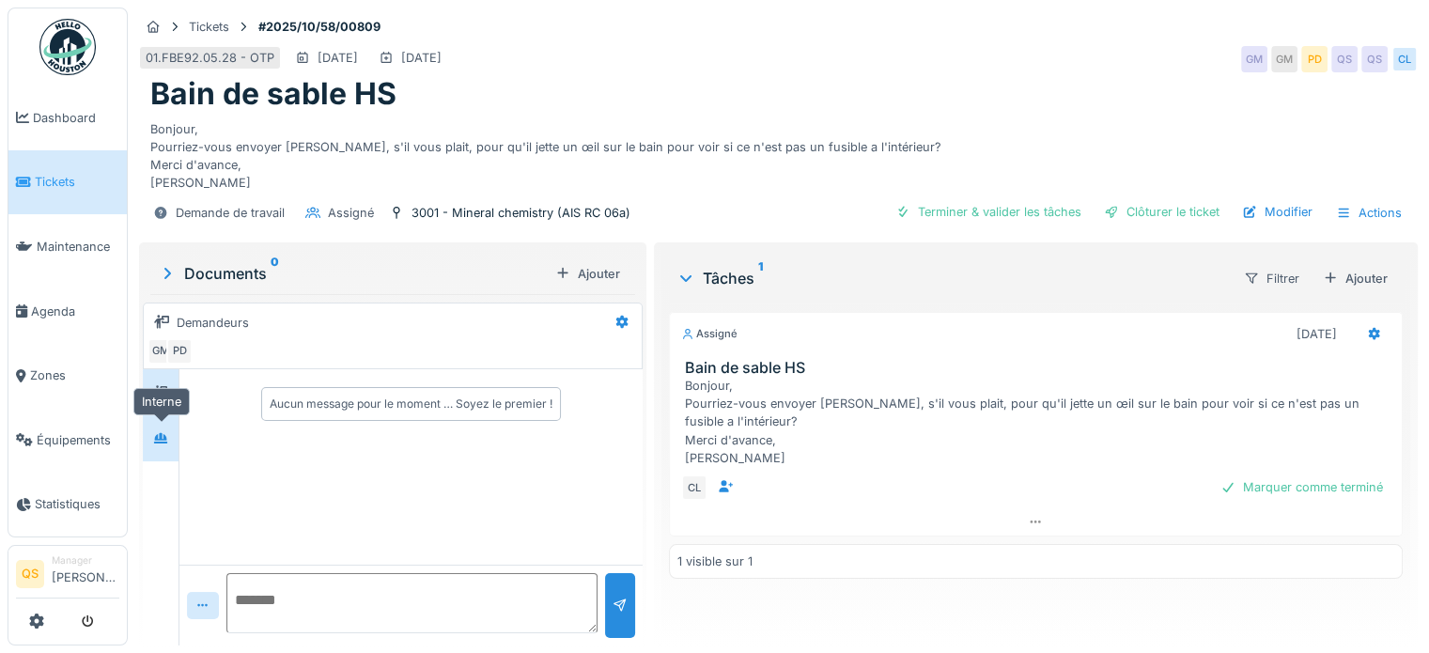
click at [150, 431] on div at bounding box center [161, 437] width 28 height 23
